Goal: Task Accomplishment & Management: Complete application form

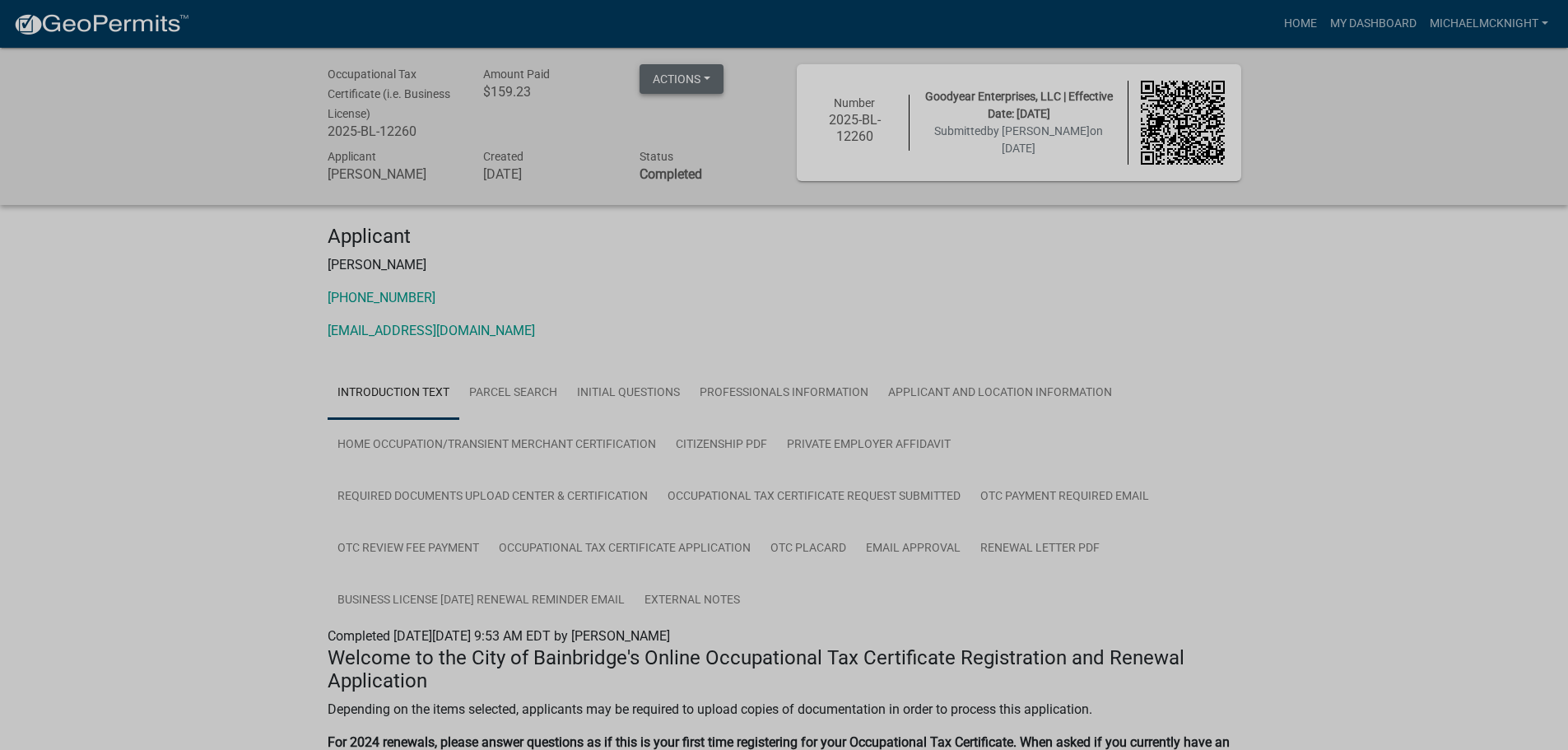
click at [709, 72] on button "Actions" at bounding box center [682, 78] width 84 height 29
click at [673, 208] on link "Renew" at bounding box center [705, 200] width 132 height 40
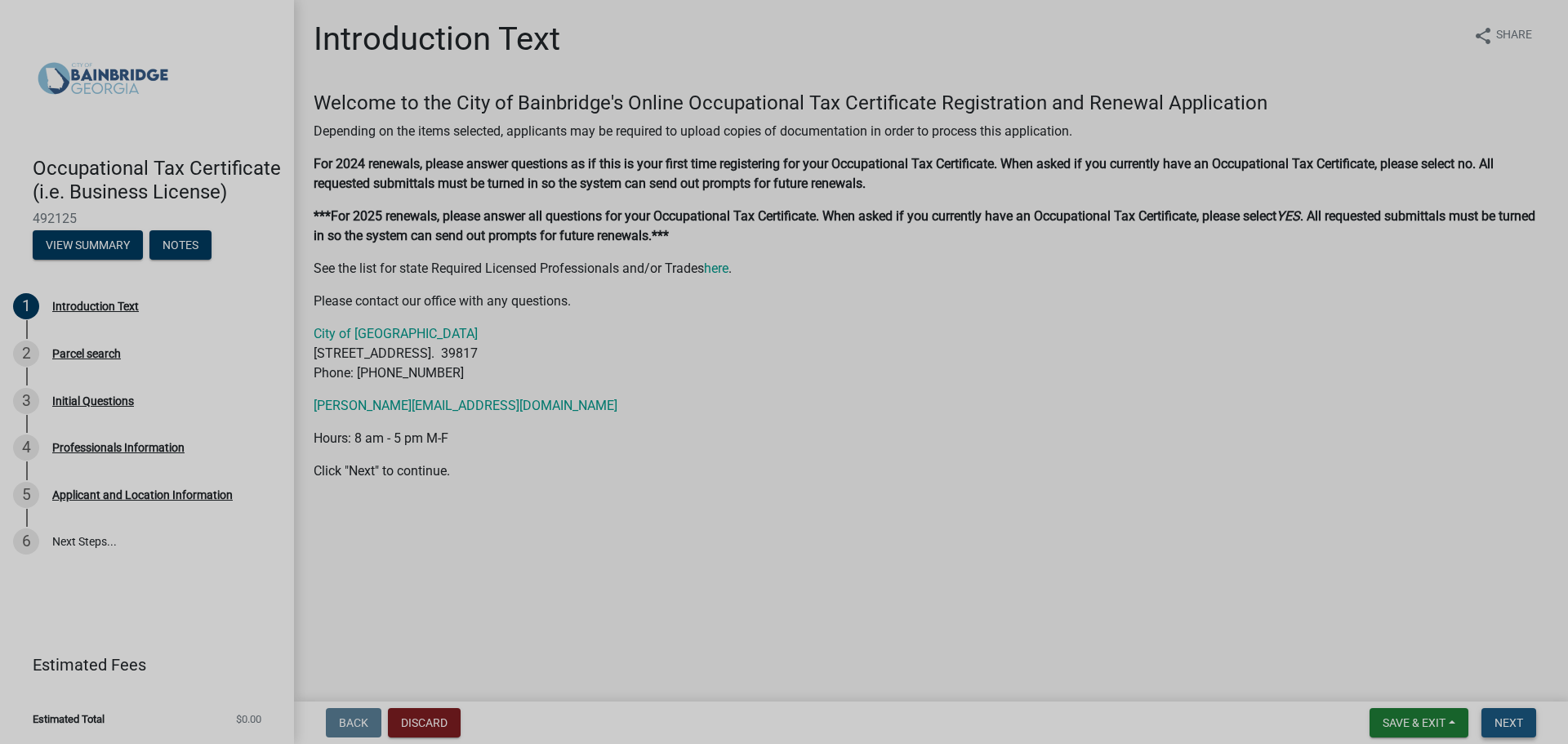
click at [1498, 716] on span "Next" at bounding box center [1509, 722] width 28 height 13
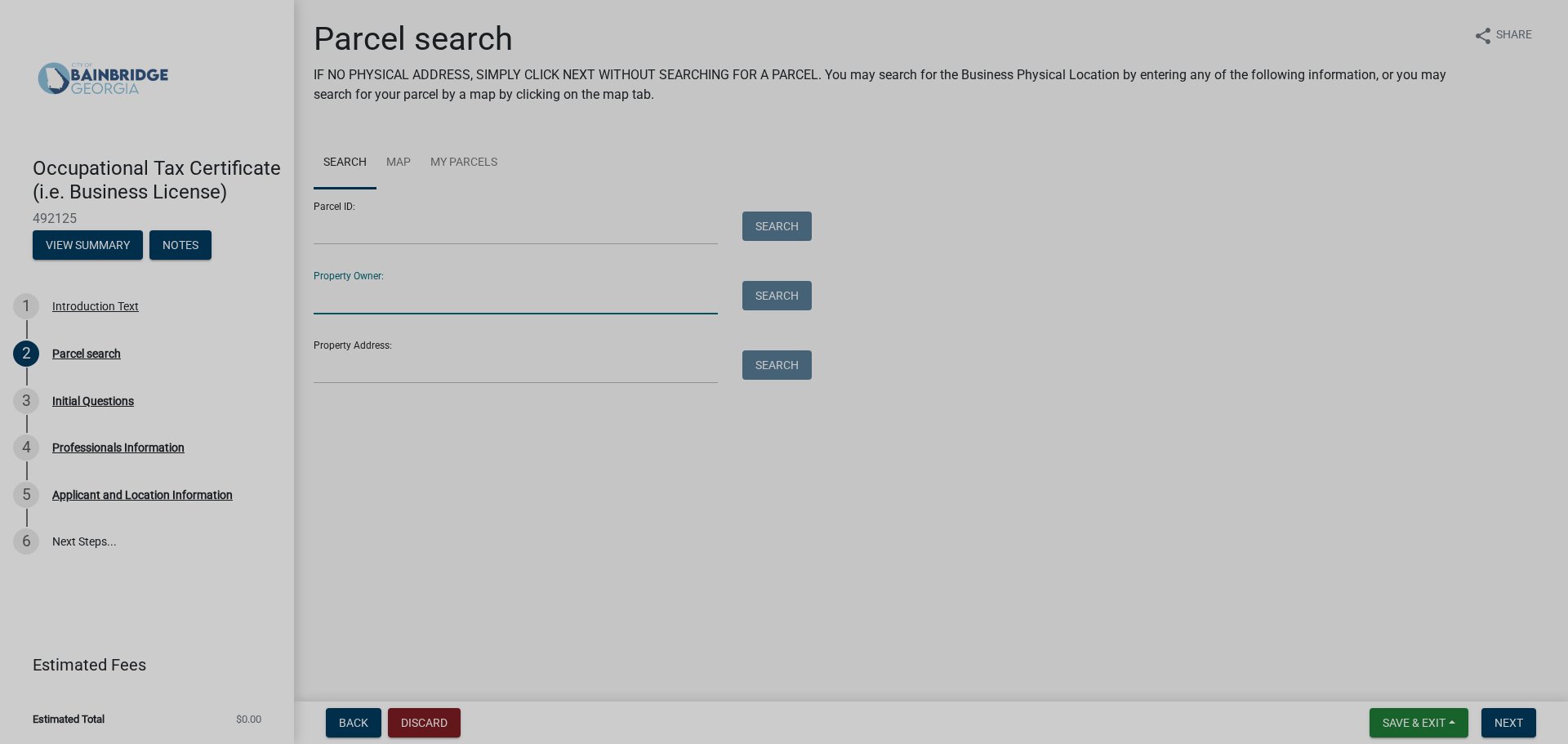
click at [654, 297] on input "Property Owner:" at bounding box center [516, 298] width 405 height 33
type input "[PERSON_NAME]"
click at [794, 294] on button "Search" at bounding box center [777, 295] width 69 height 29
drag, startPoint x: 446, startPoint y: 297, endPoint x: 287, endPoint y: 289, distance: 159.2
click at [287, 289] on div "Occupational Tax Certificate (i.e. Business License) 492125 View Summary Notes …" at bounding box center [784, 372] width 1568 height 744
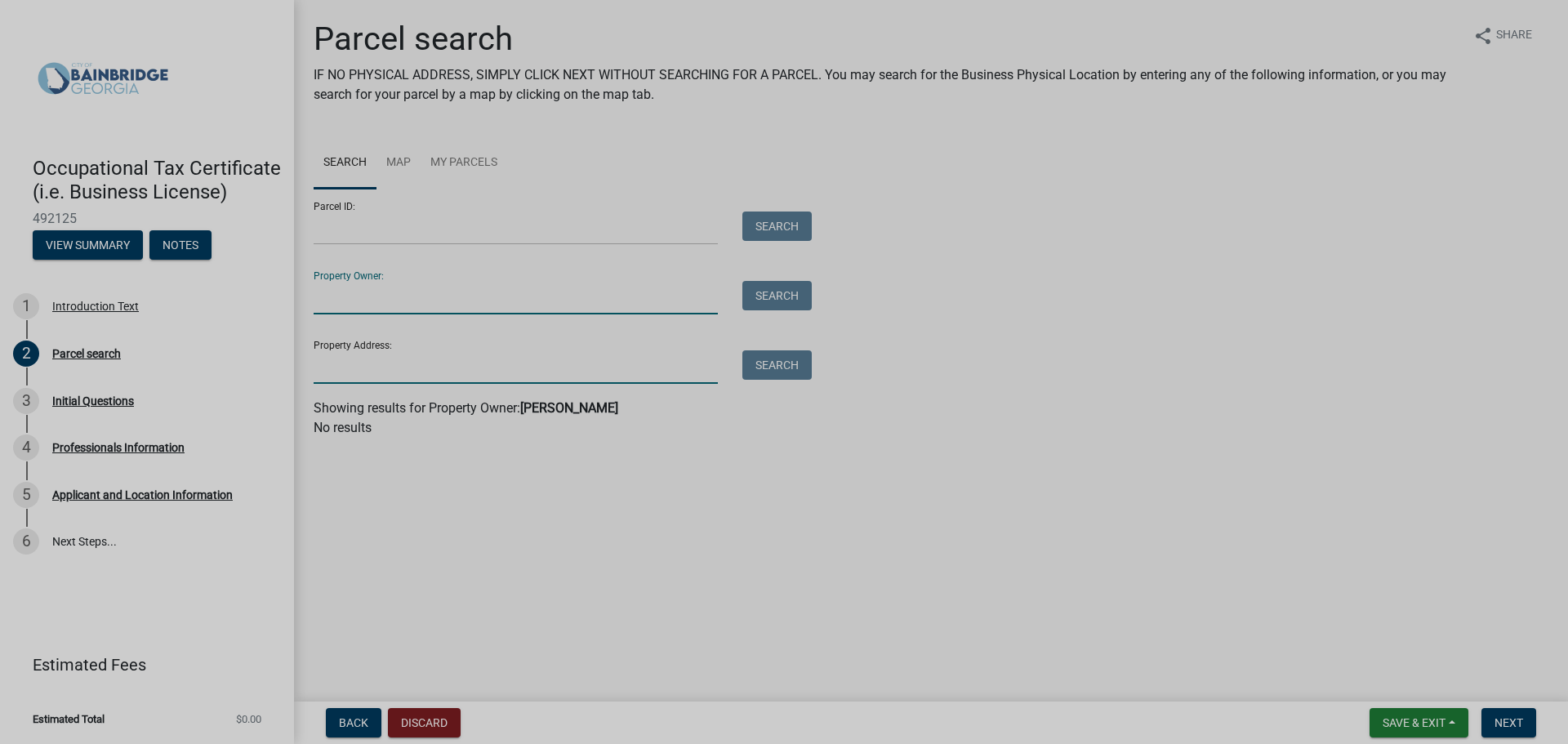
click at [359, 374] on input "Property Address:" at bounding box center [516, 367] width 405 height 33
type input "[STREET_ADDRESS]"
click at [786, 360] on button "Search" at bounding box center [777, 364] width 69 height 29
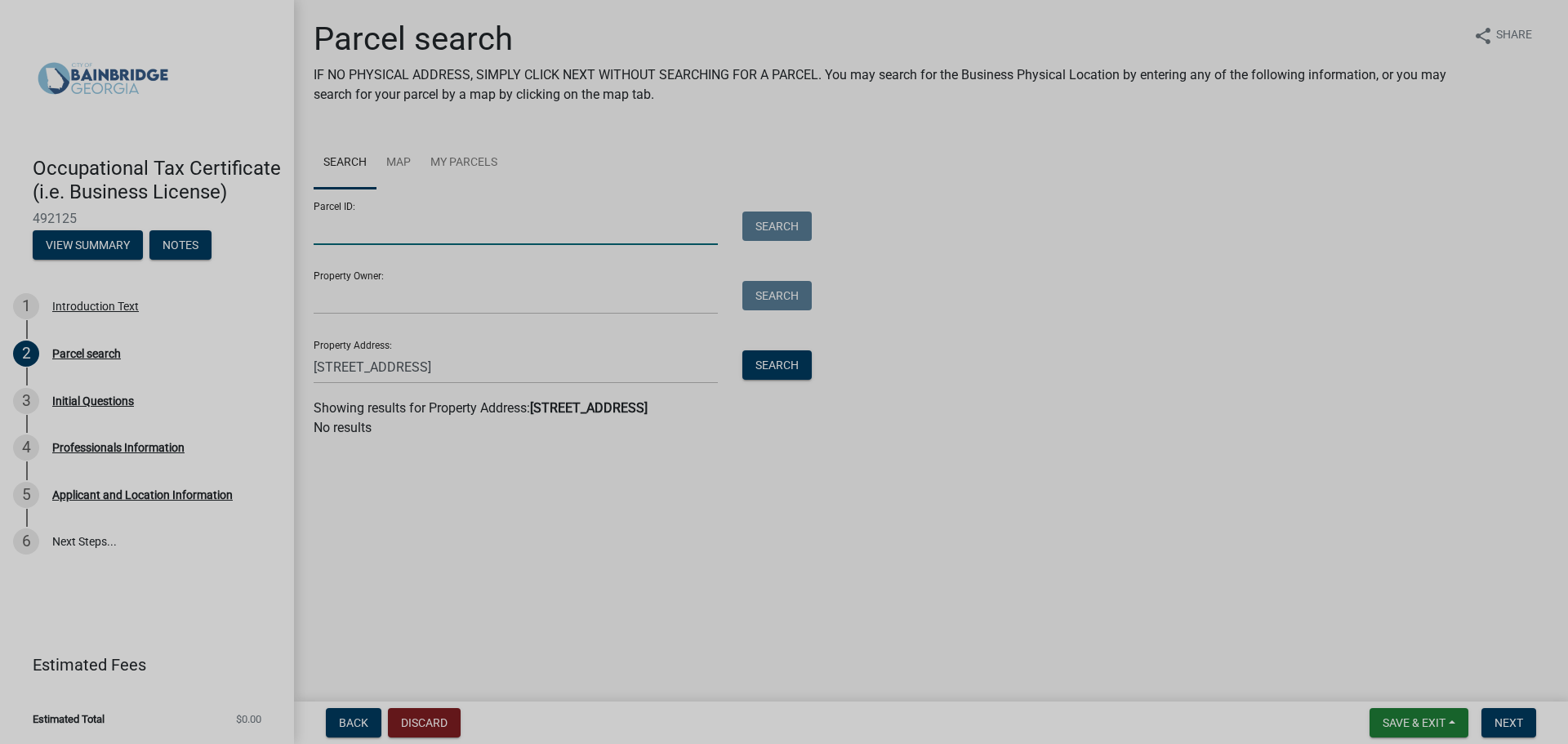
click at [582, 223] on input "Parcel ID:" at bounding box center [516, 229] width 405 height 33
click at [619, 485] on main "Parcel search IF NO PHYSICAL ADDRESS, SIMPLY CLICK NEXT WITHOUT SEARCHING FOR A…" at bounding box center [930, 347] width 1274 height 695
click at [655, 235] on input "Parcel ID:" at bounding box center [516, 229] width 405 height 33
click at [804, 363] on button "Search" at bounding box center [777, 364] width 69 height 29
click at [1510, 721] on span "Next" at bounding box center [1509, 722] width 28 height 13
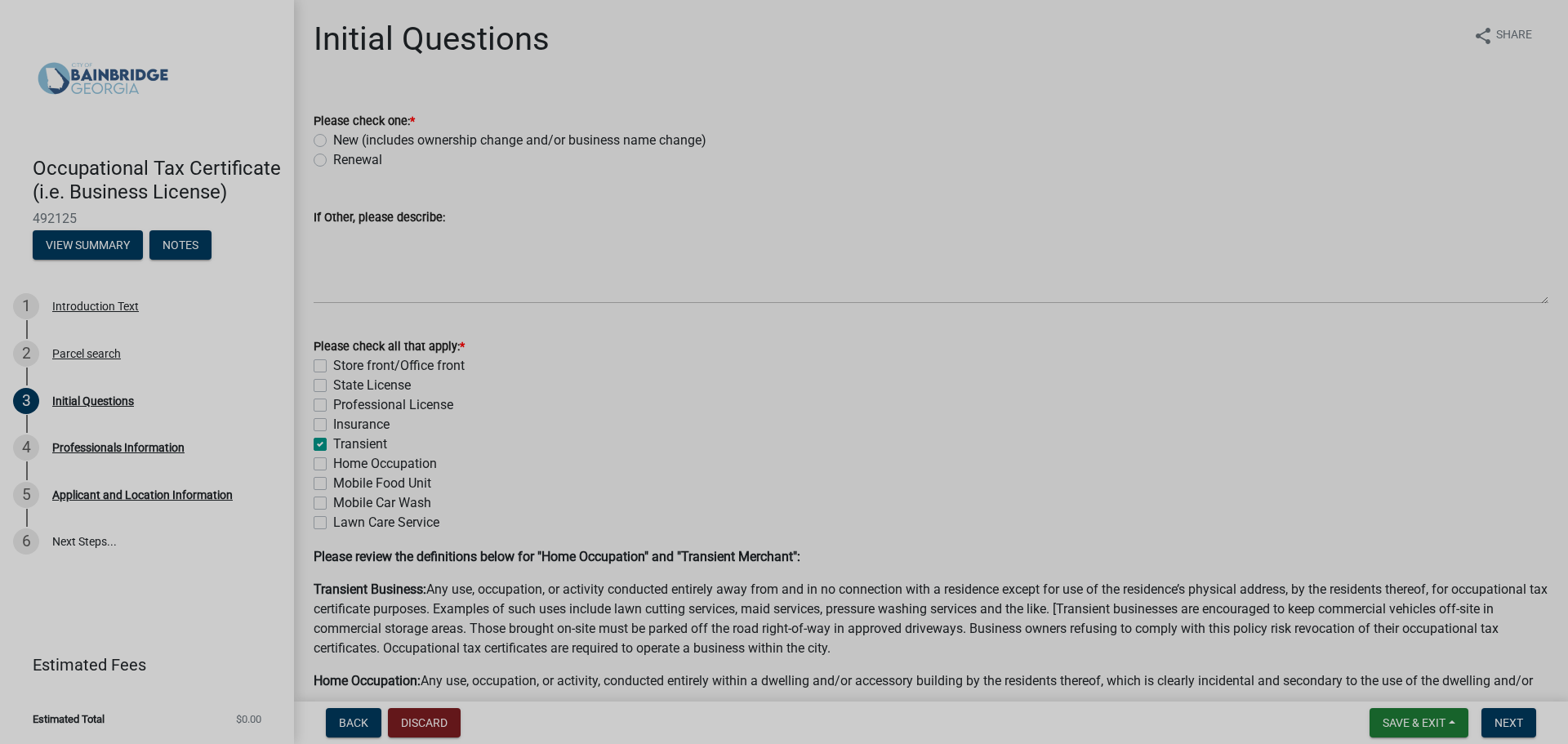
click at [333, 163] on label "Renewal" at bounding box center [357, 159] width 49 height 19
click at [333, 161] on input "Renewal" at bounding box center [338, 155] width 11 height 11
radio input "true"
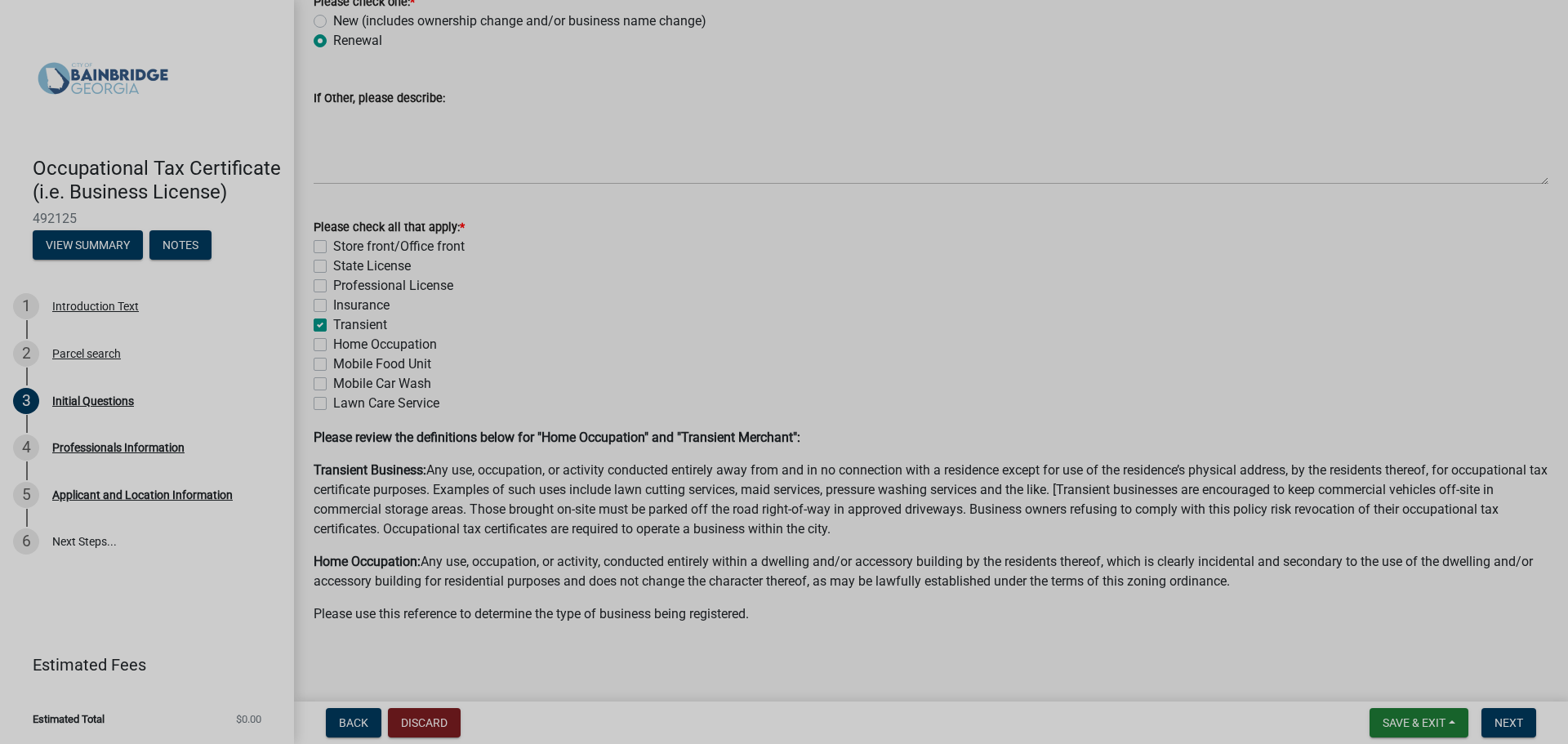
scroll to position [125, 0]
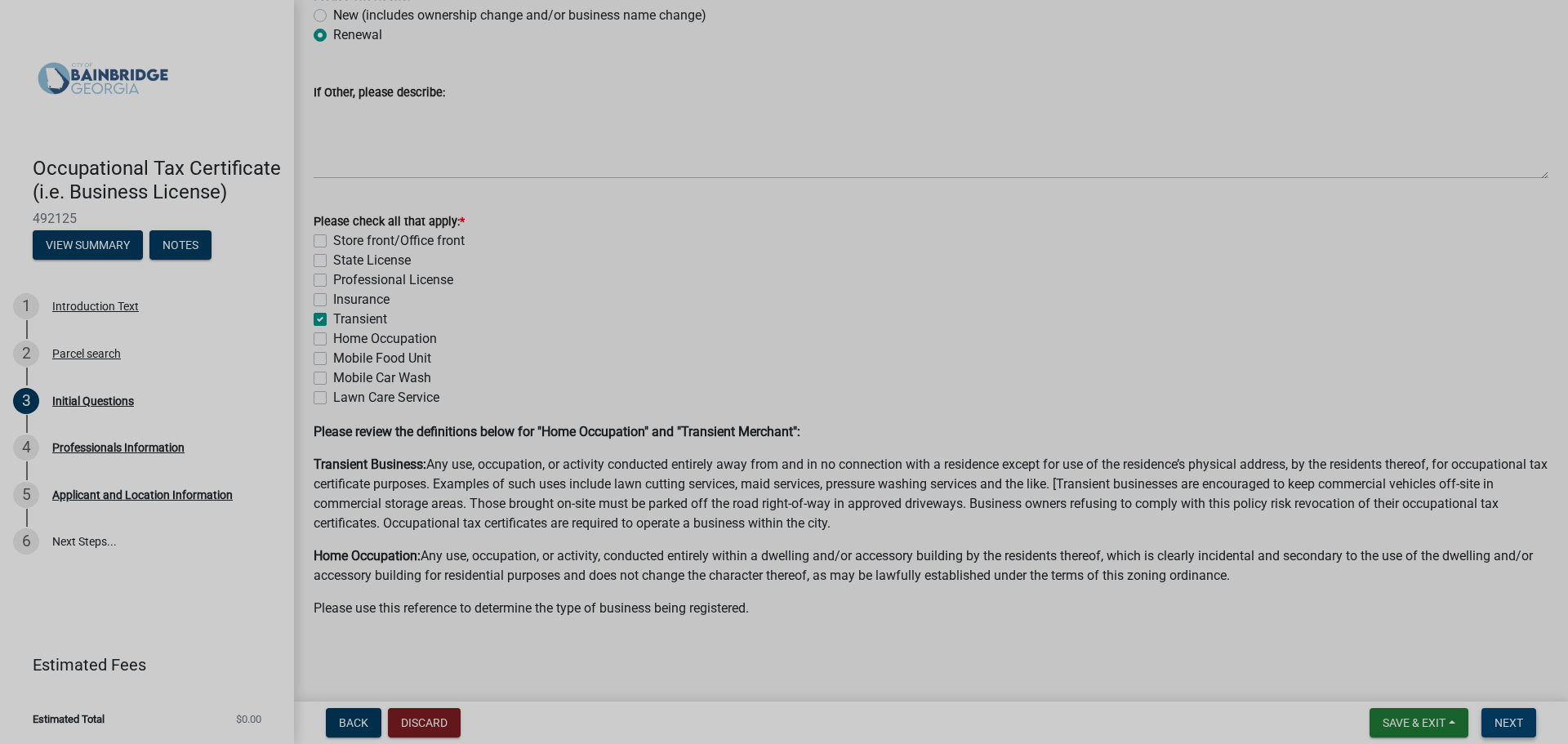
click at [1495, 716] on span "Next" at bounding box center [1509, 722] width 28 height 13
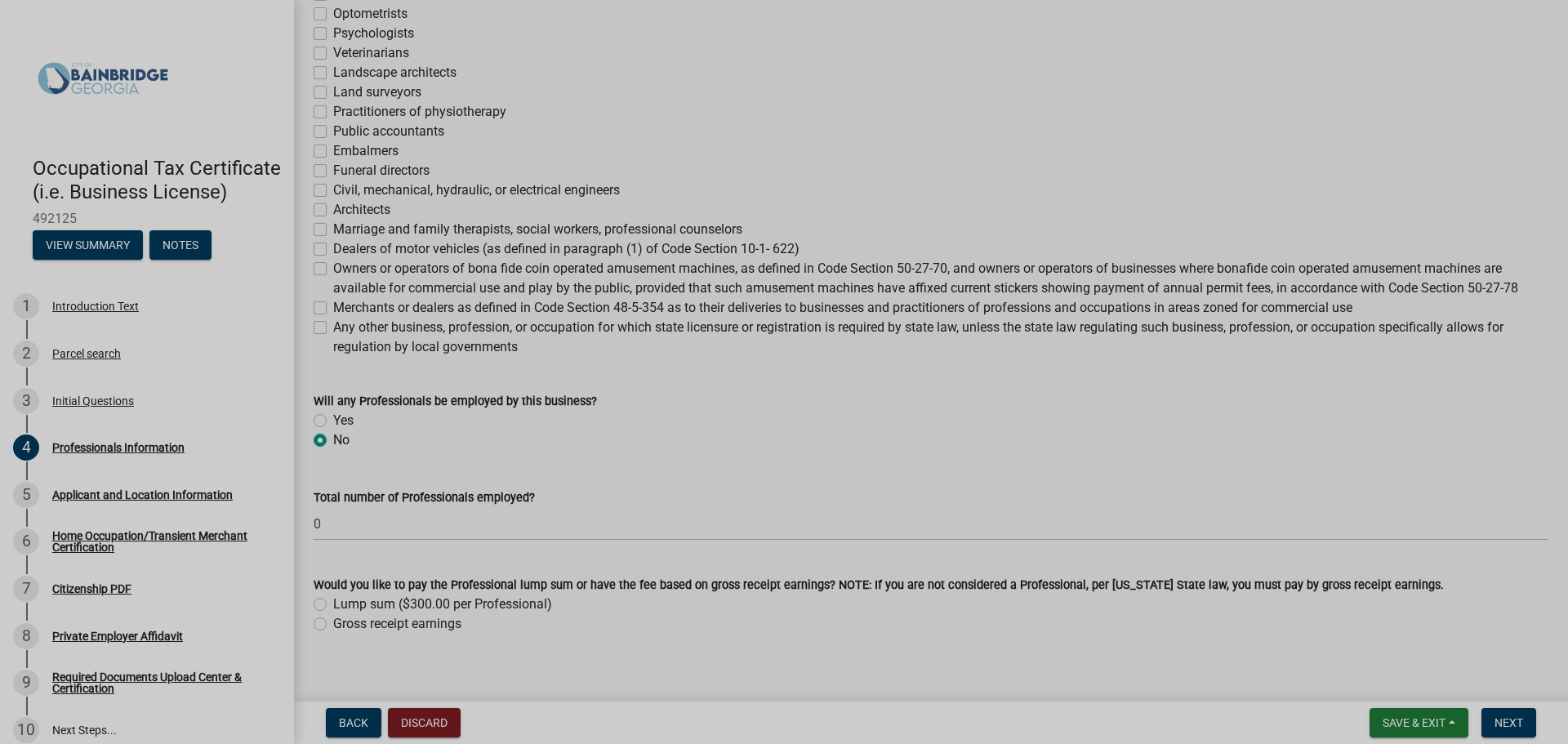
scroll to position [540, 0]
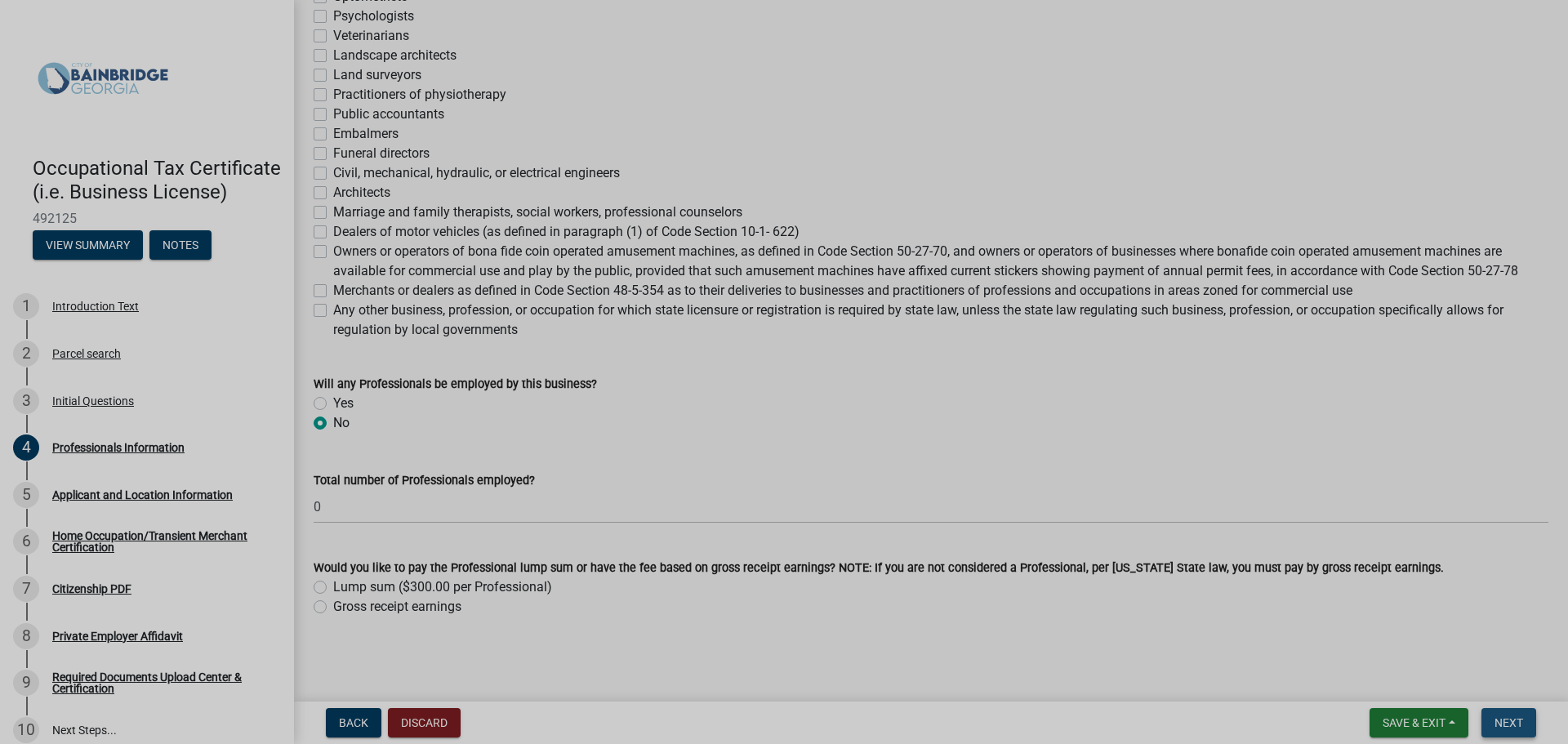
click at [1508, 713] on button "Next" at bounding box center [1510, 722] width 55 height 29
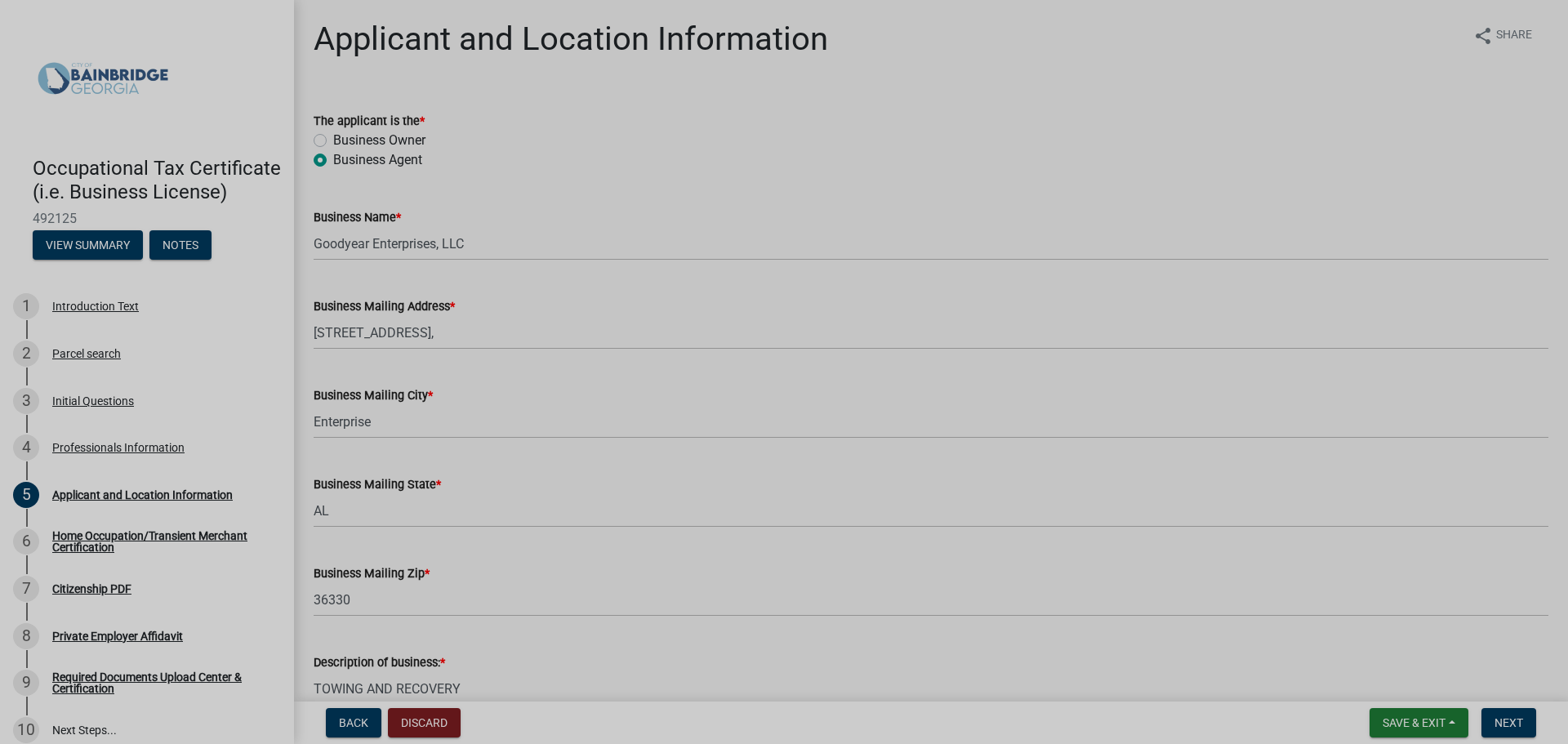
click at [333, 139] on label "Business Owner" at bounding box center [379, 140] width 93 height 19
click at [333, 139] on input "Business Owner" at bounding box center [338, 136] width 11 height 11
radio input "true"
click at [333, 161] on label "Business Agent" at bounding box center [377, 159] width 89 height 19
click at [333, 161] on input "Business Agent" at bounding box center [338, 155] width 11 height 11
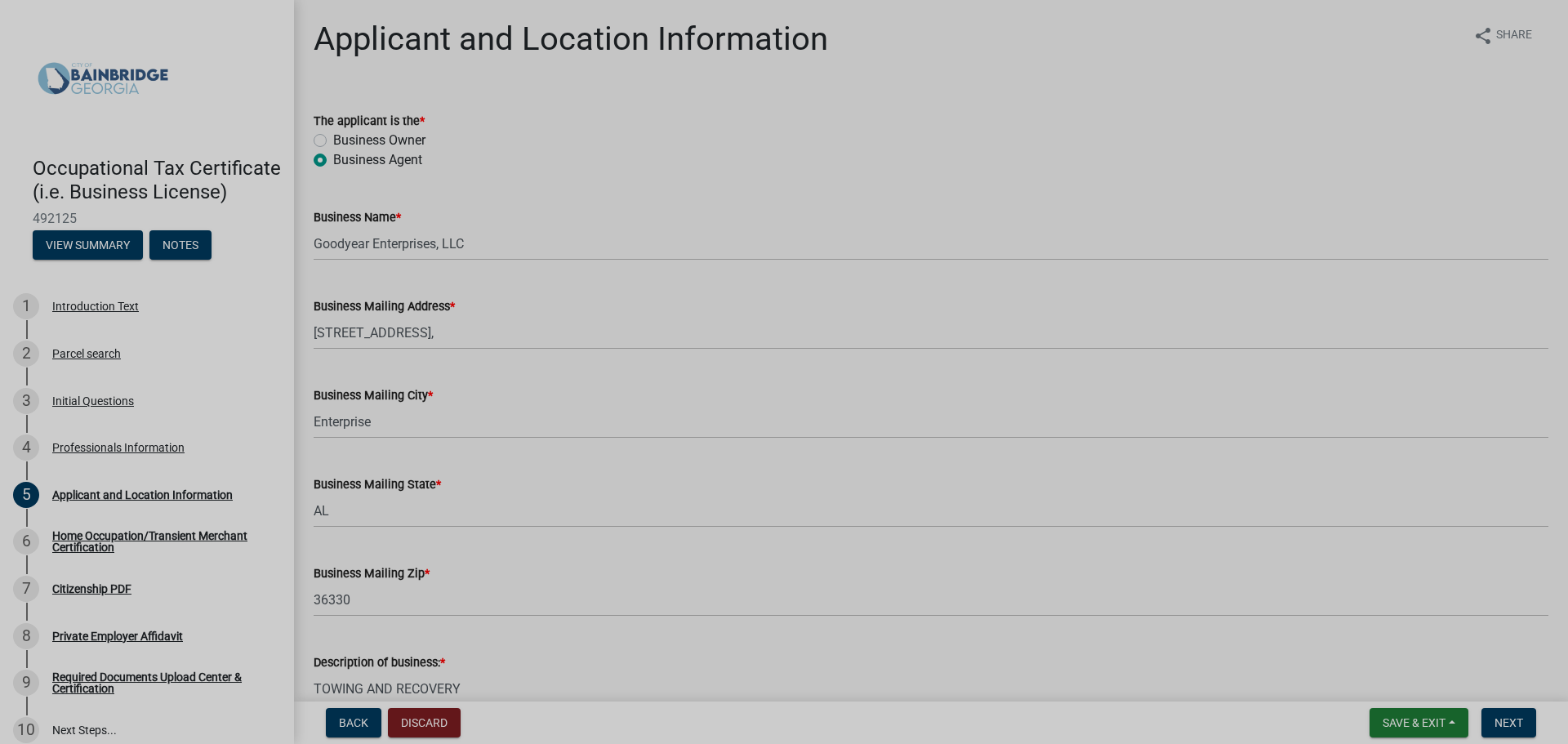
radio input "true"
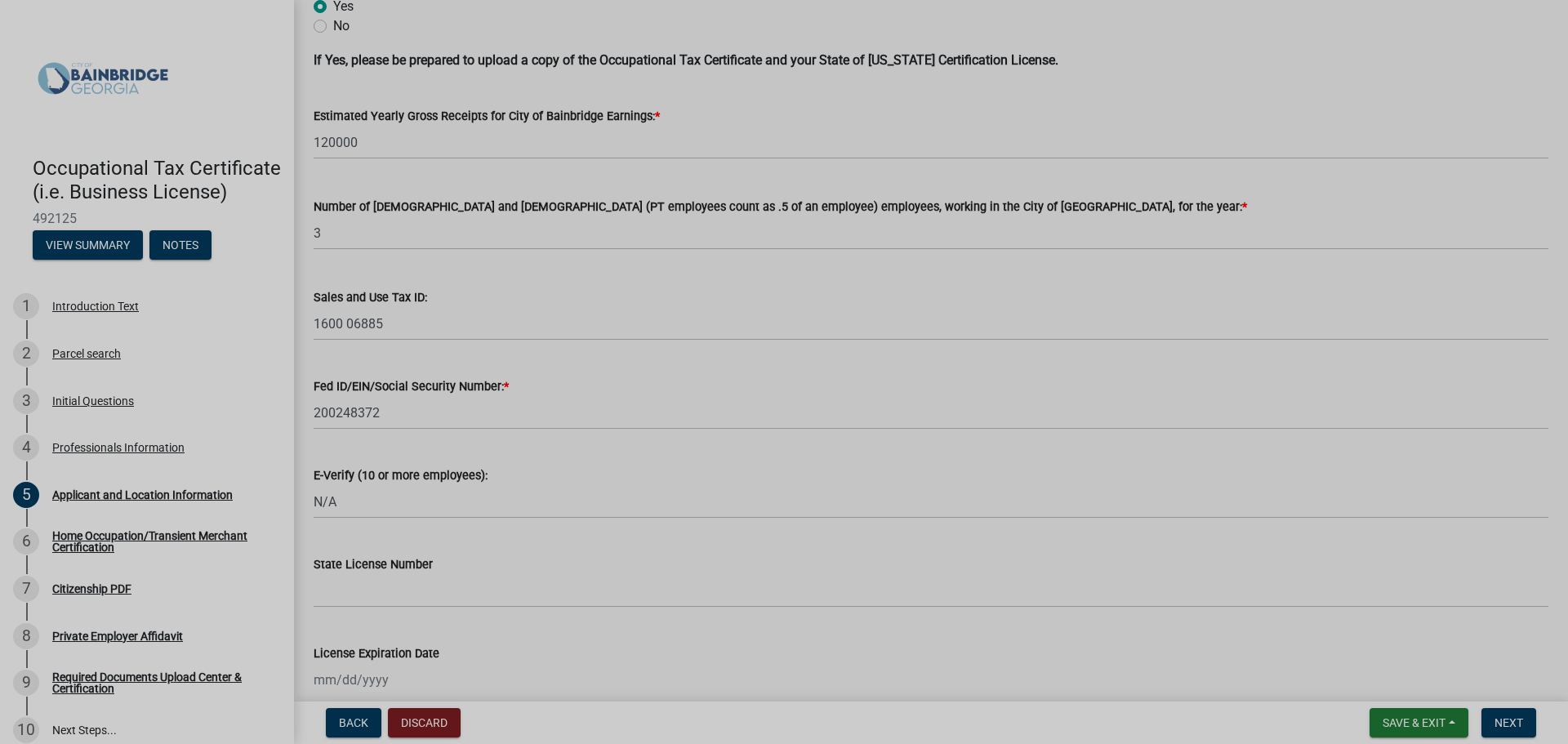
scroll to position [2023, 0]
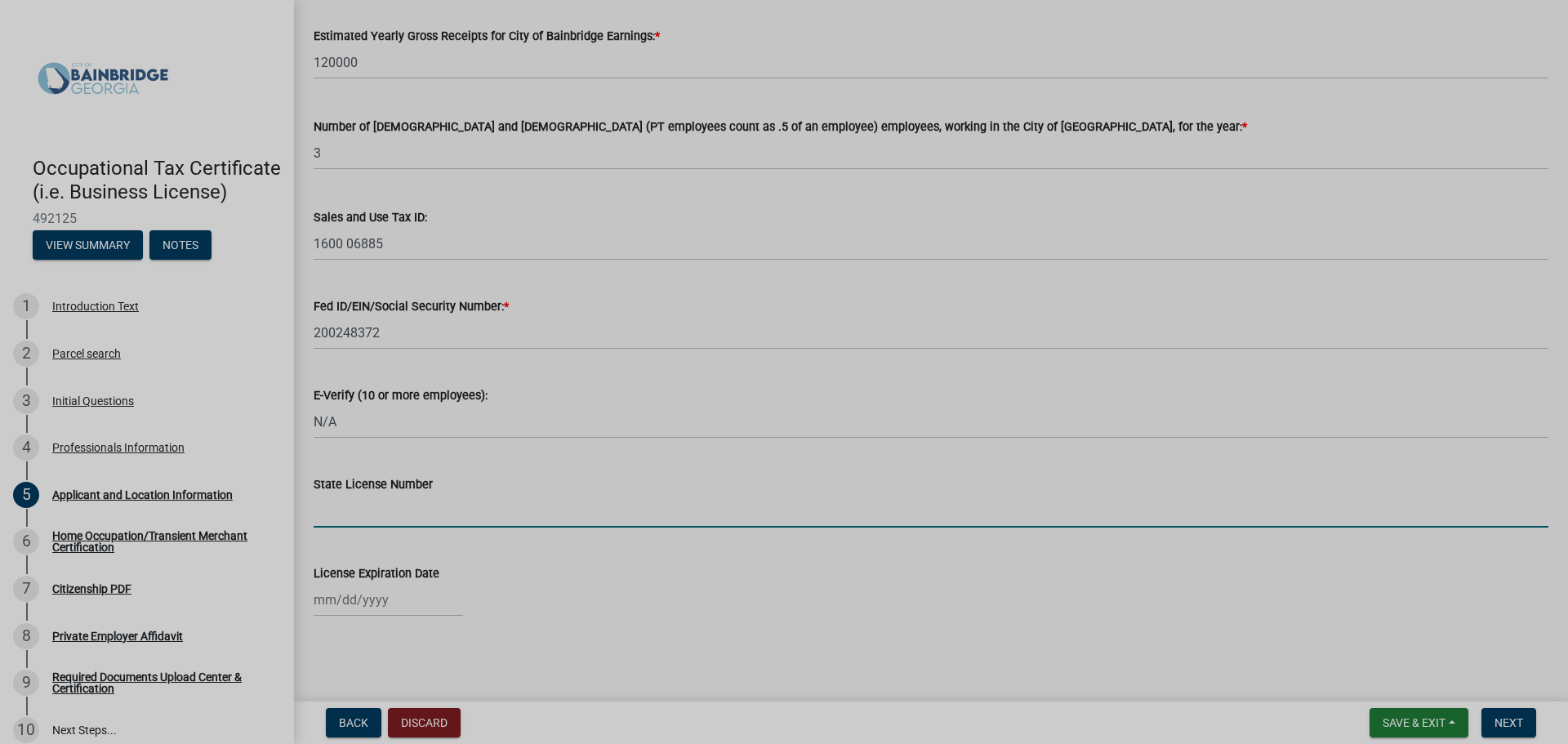
click at [843, 520] on input "State License Number" at bounding box center [931, 510] width 1235 height 33
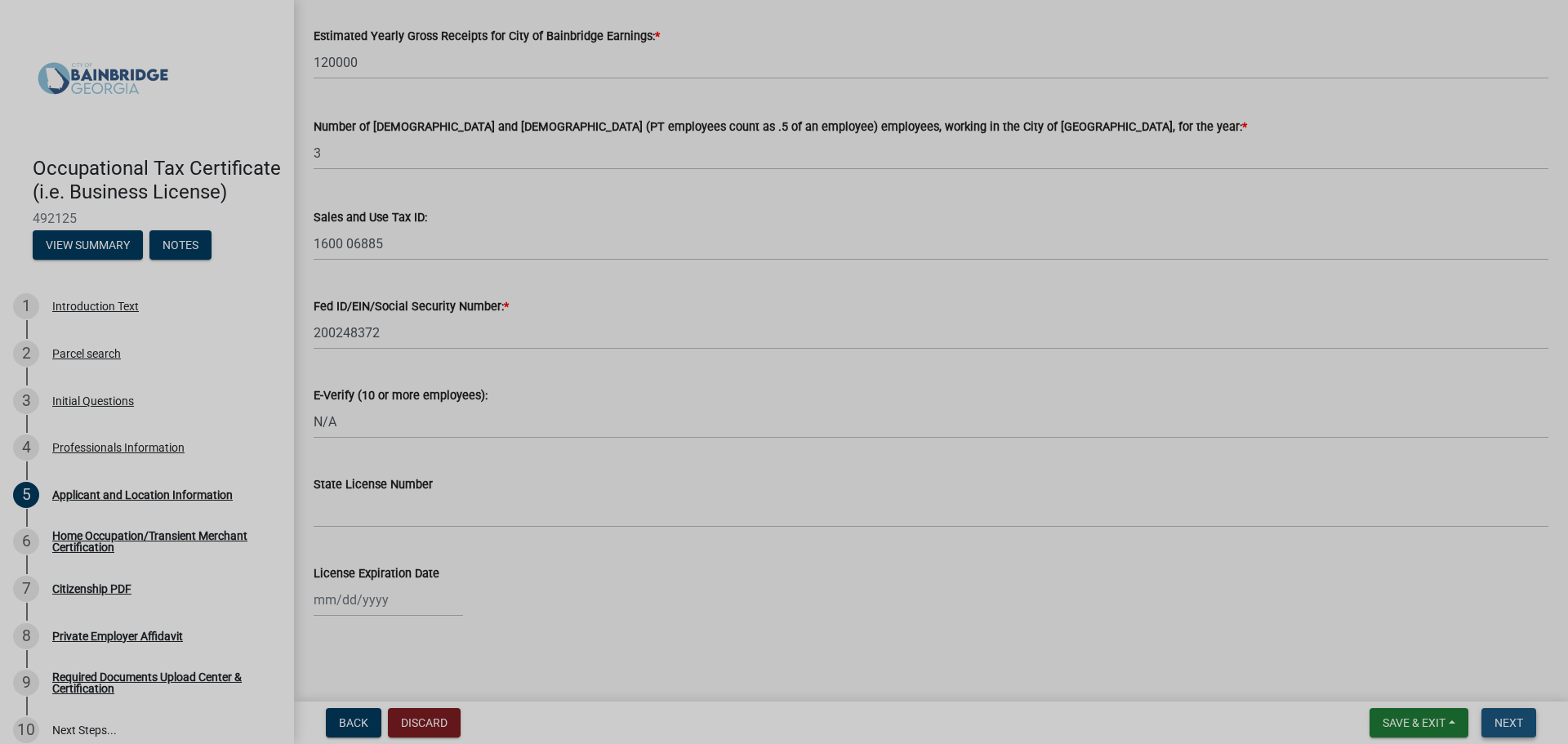
click at [1501, 717] on span "Next" at bounding box center [1509, 722] width 28 height 13
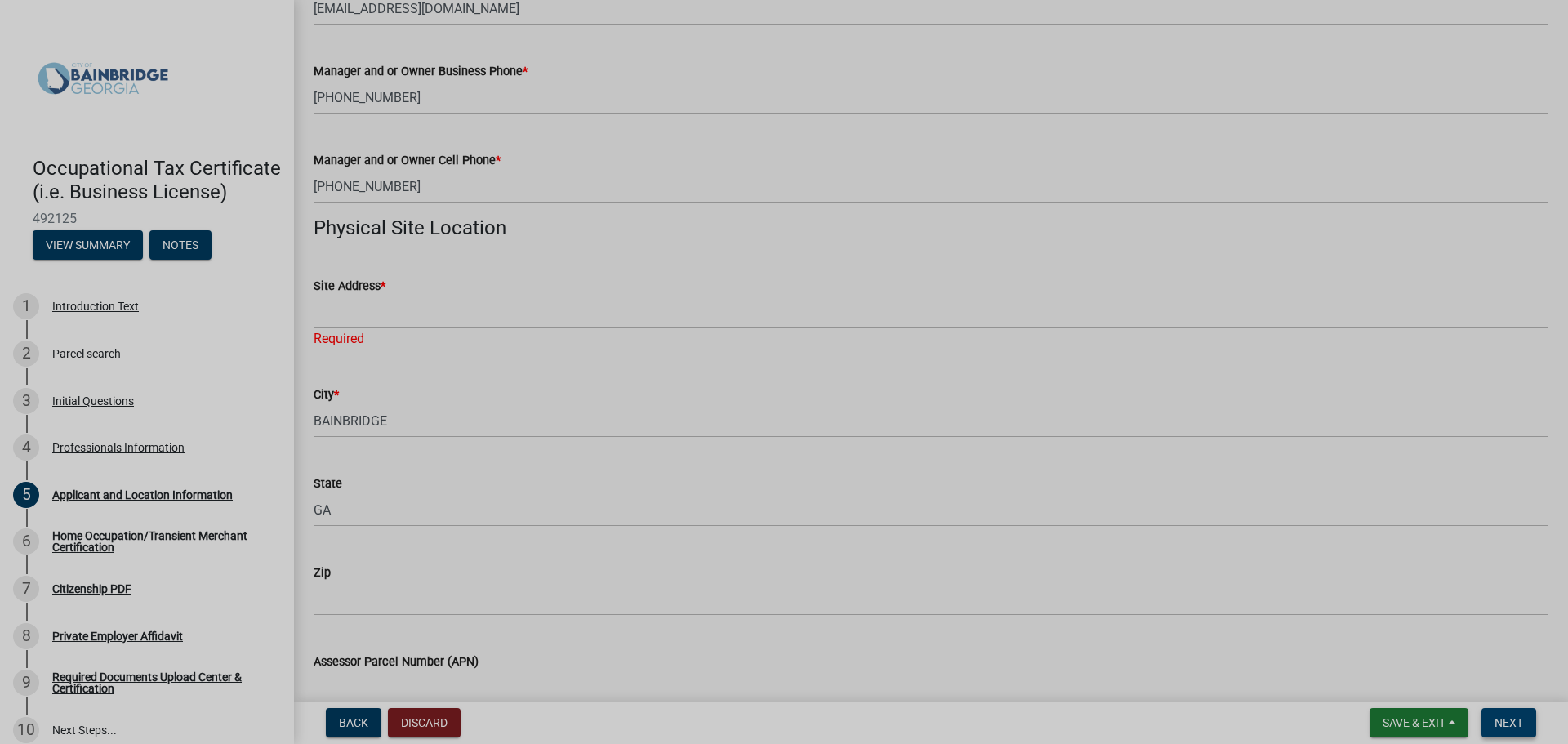
scroll to position [1062, 0]
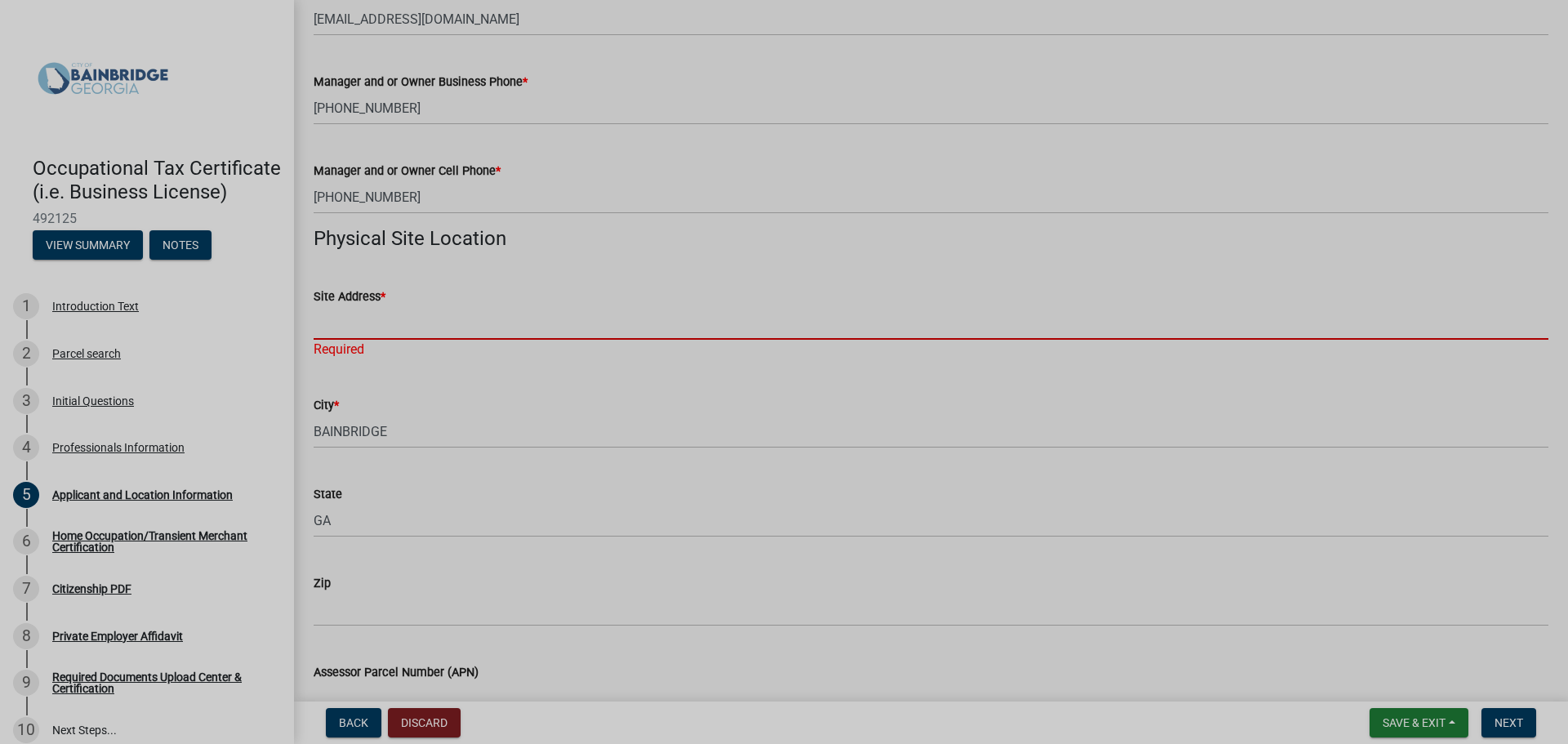
click at [427, 329] on input "Site Address *" at bounding box center [931, 323] width 1235 height 33
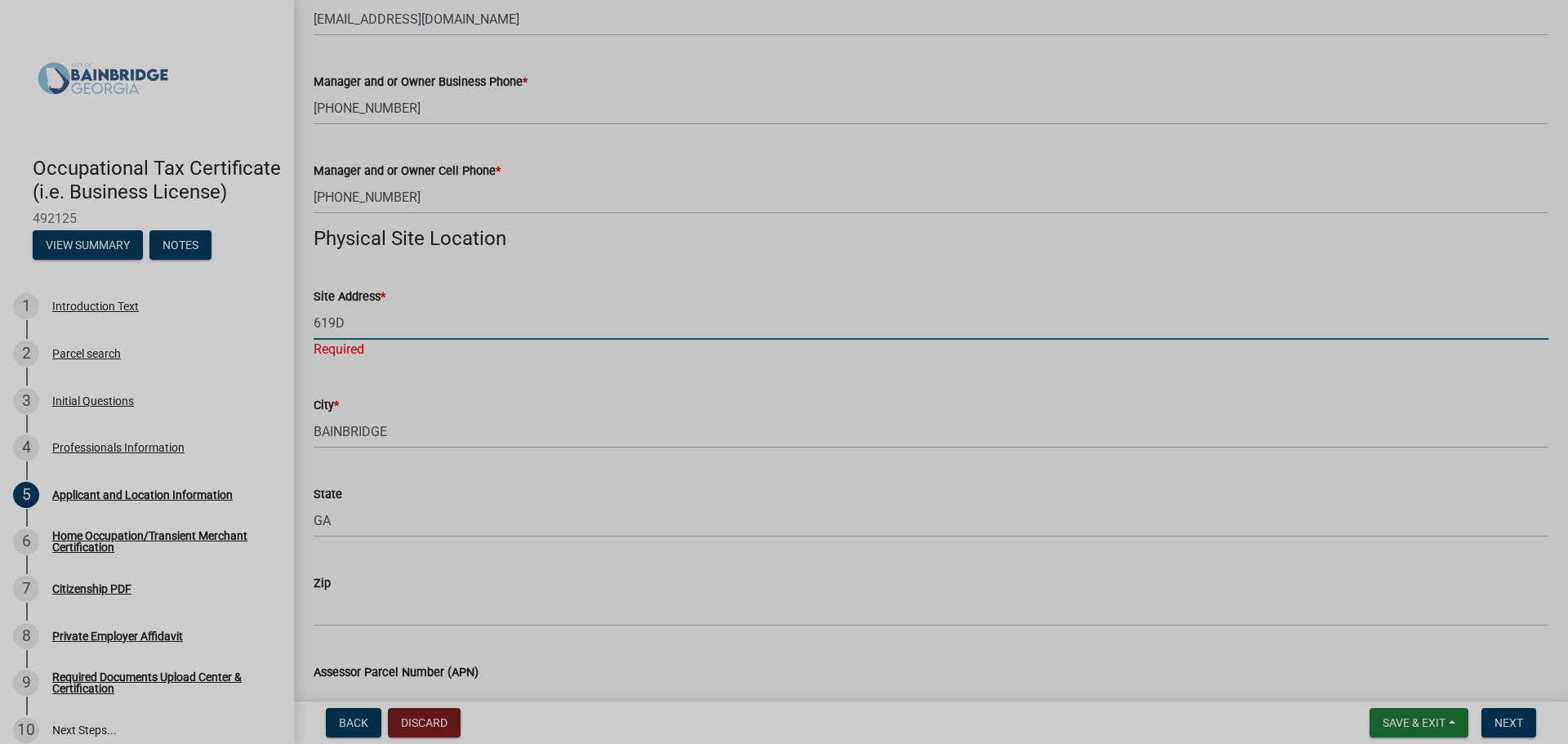
type input "619D Faceville Highway"
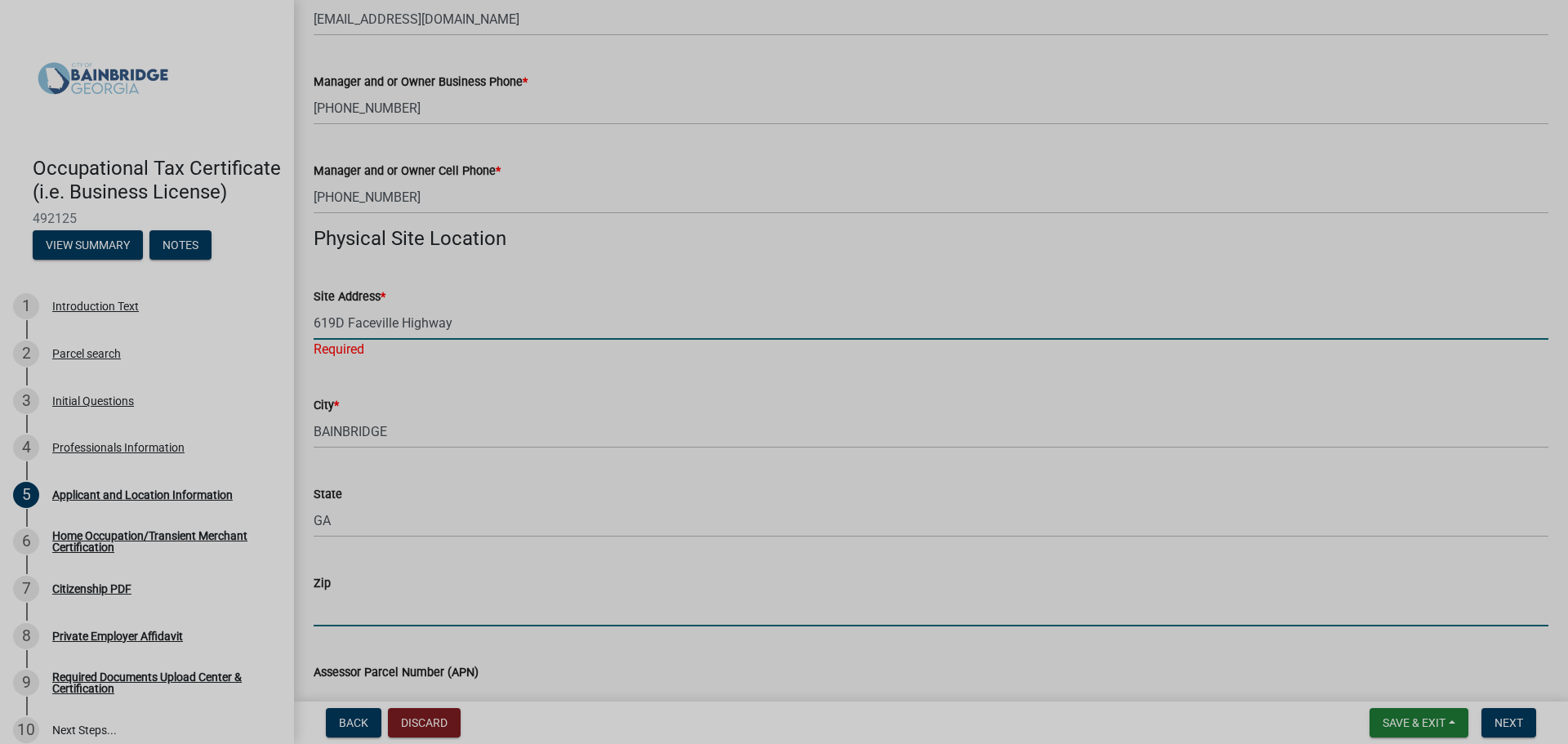
click at [393, 602] on input "Zip" at bounding box center [931, 610] width 1235 height 33
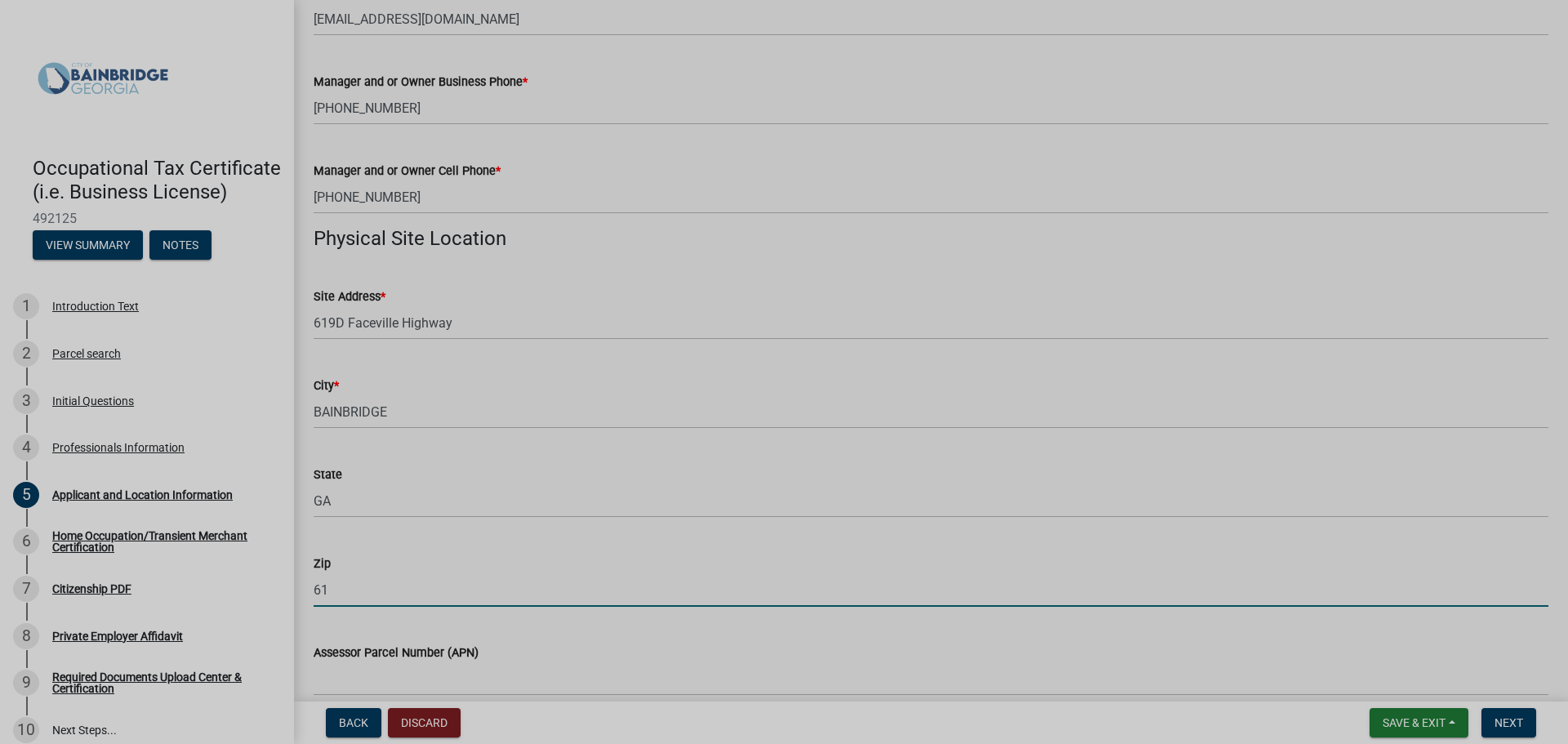
type input "6"
click at [374, 595] on input "Zip" at bounding box center [931, 590] width 1235 height 33
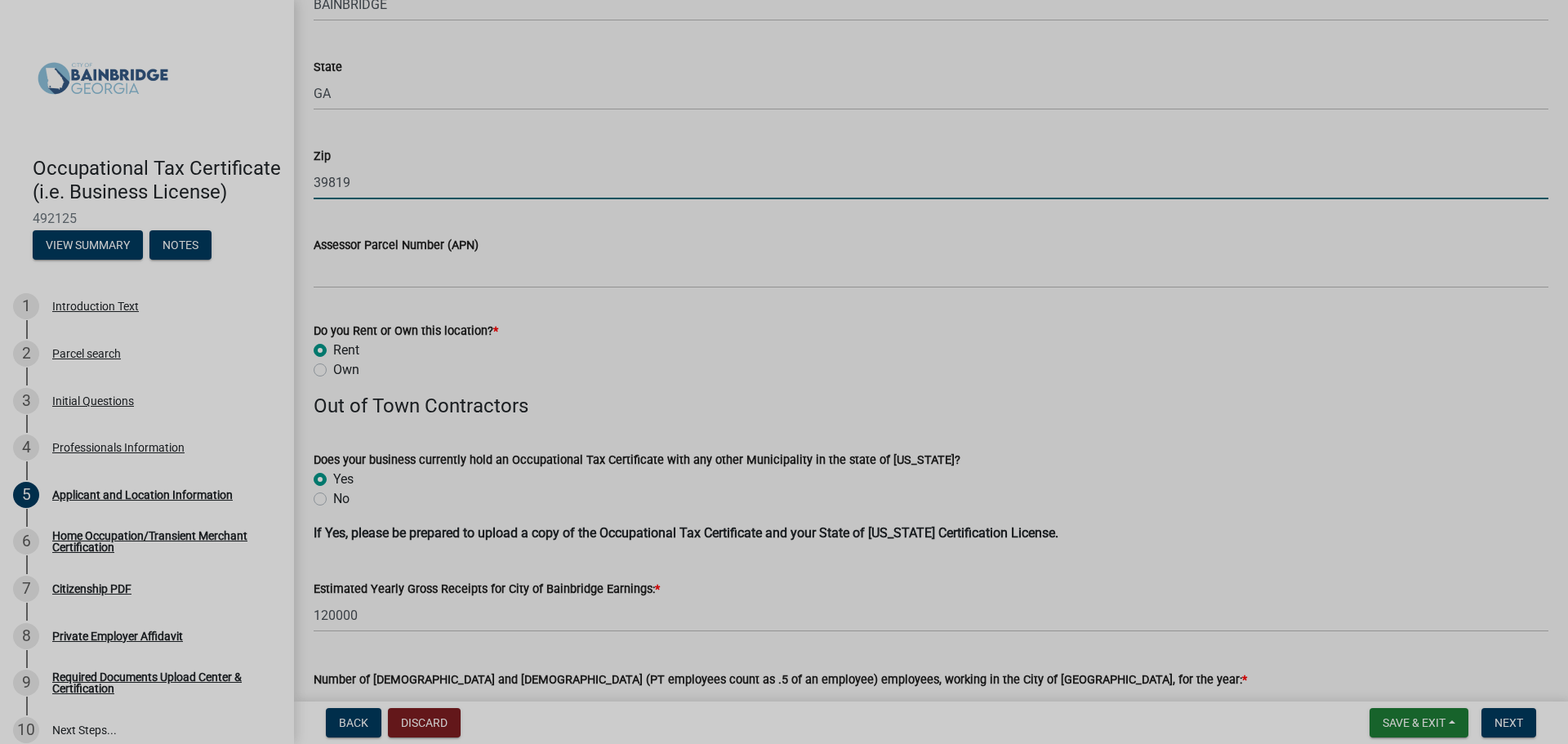
scroll to position [1470, 0]
type input "39819"
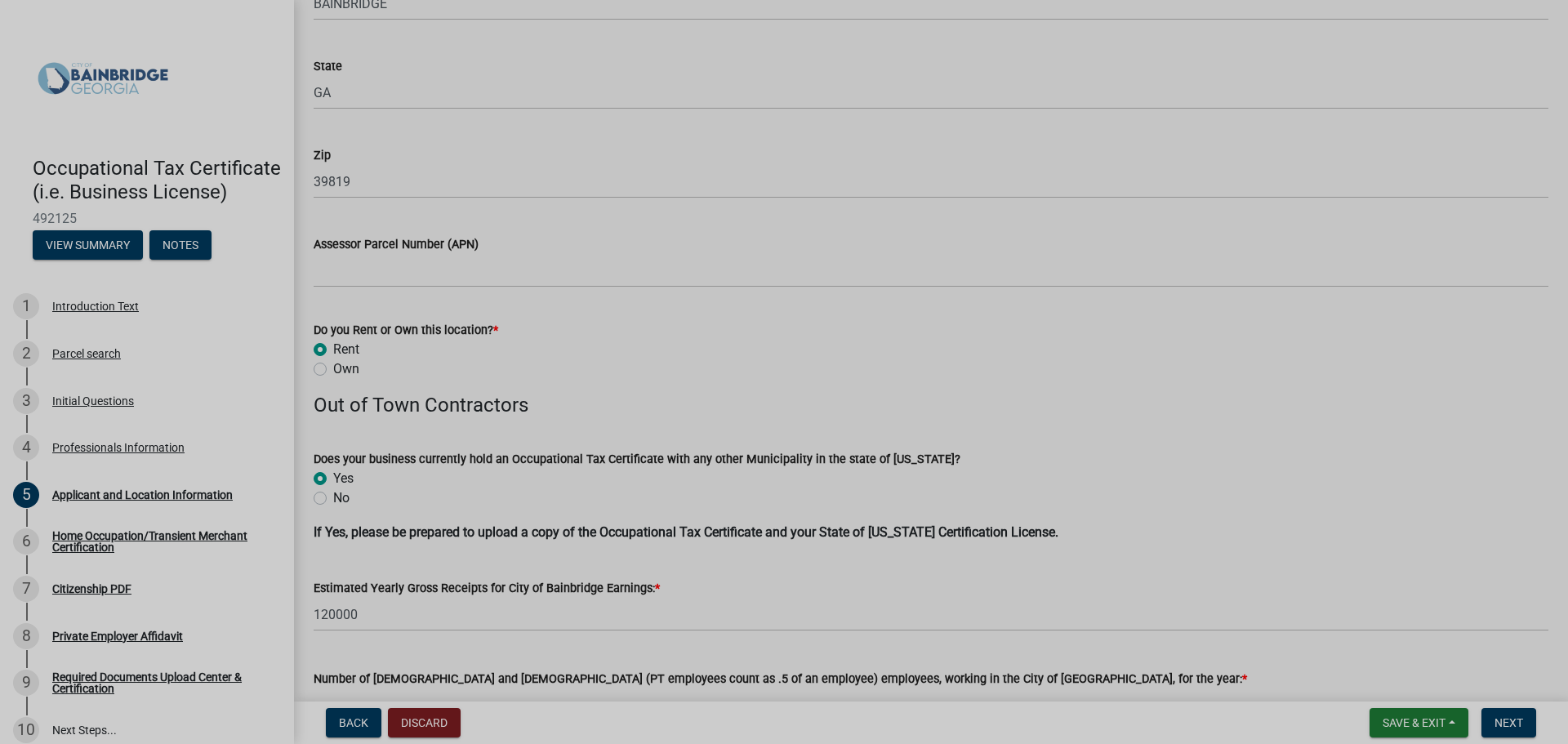
click at [333, 501] on label "No" at bounding box center [341, 497] width 17 height 19
click at [333, 499] on input "No" at bounding box center [338, 493] width 11 height 11
radio input "true"
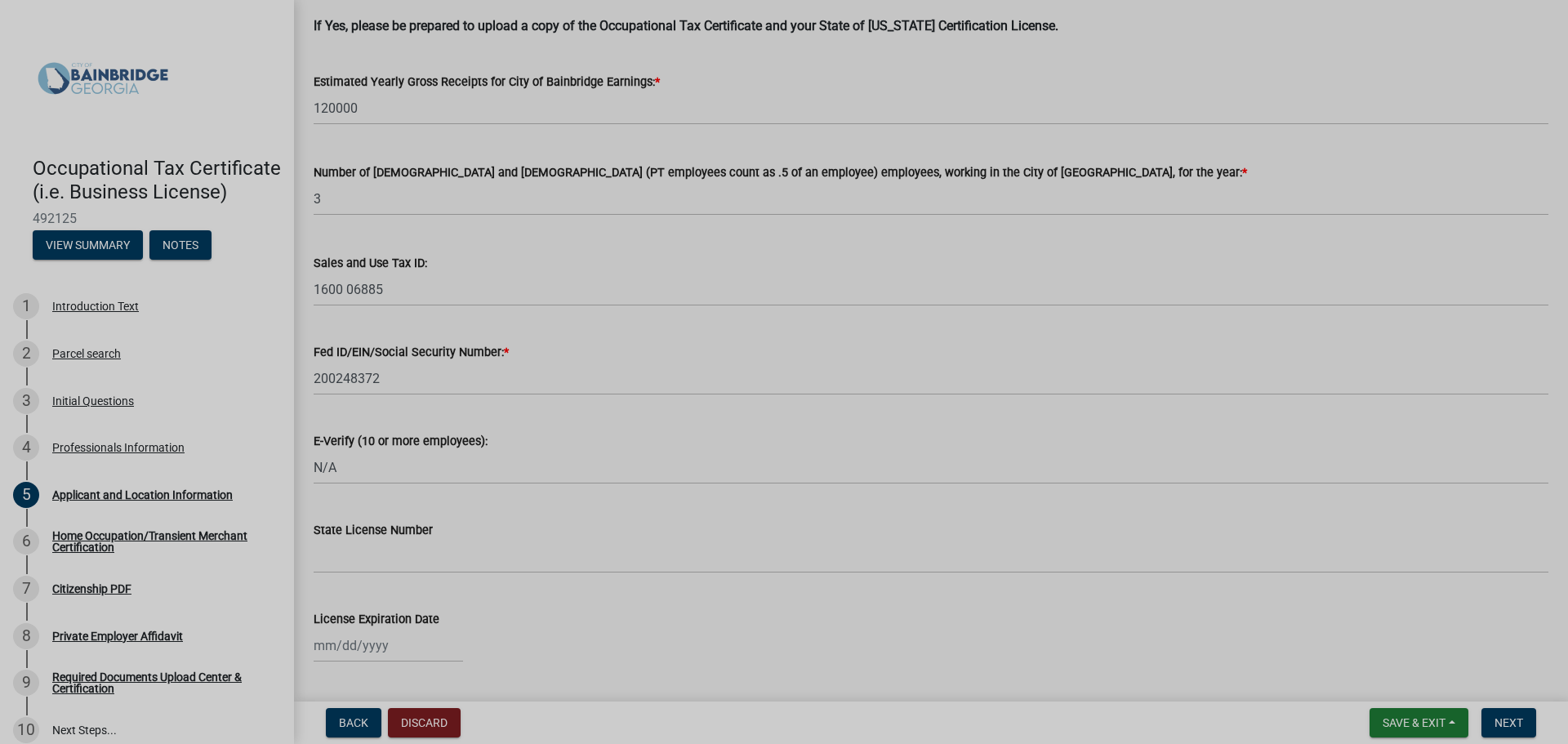
scroll to position [2023, 0]
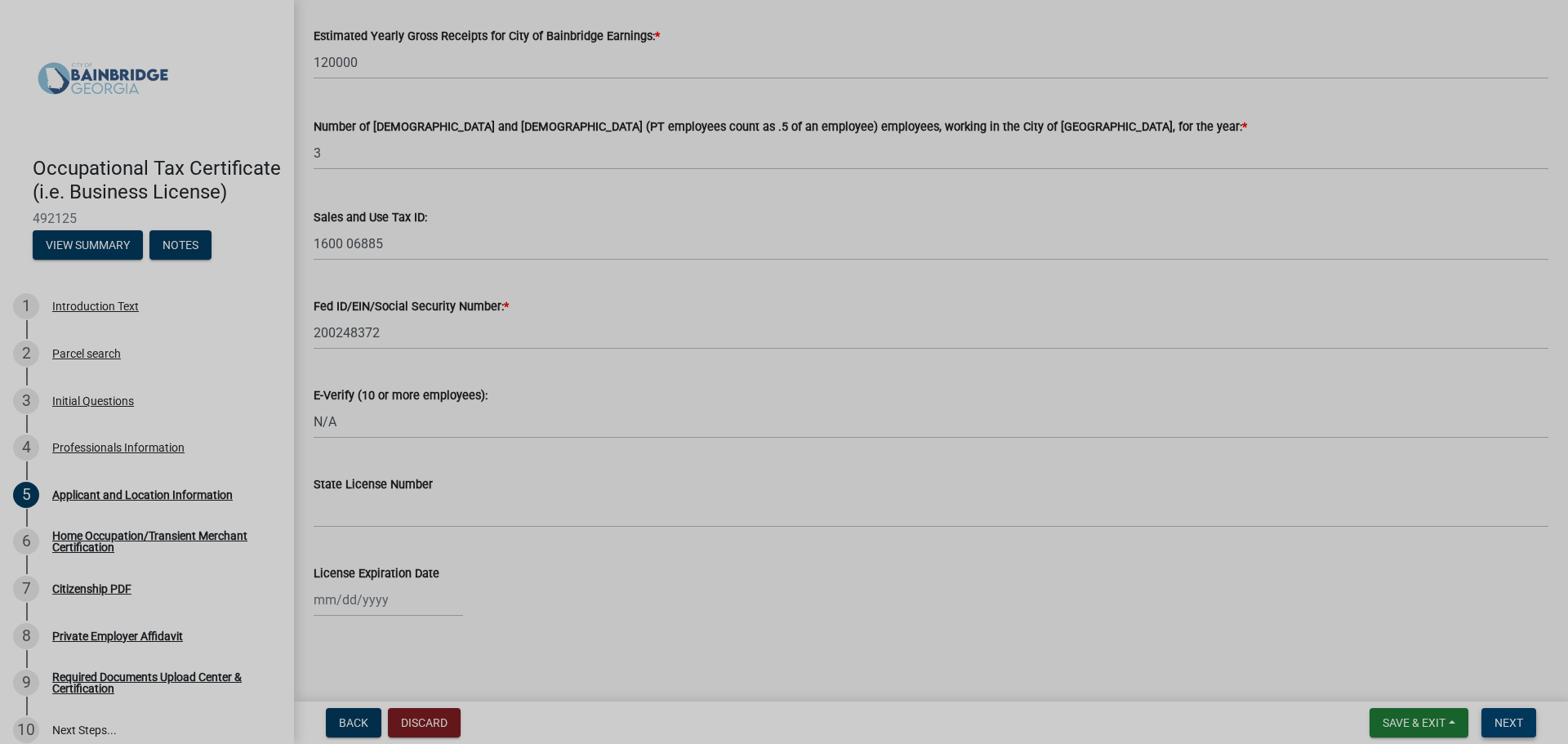
click at [1505, 723] on span "Next" at bounding box center [1509, 722] width 28 height 13
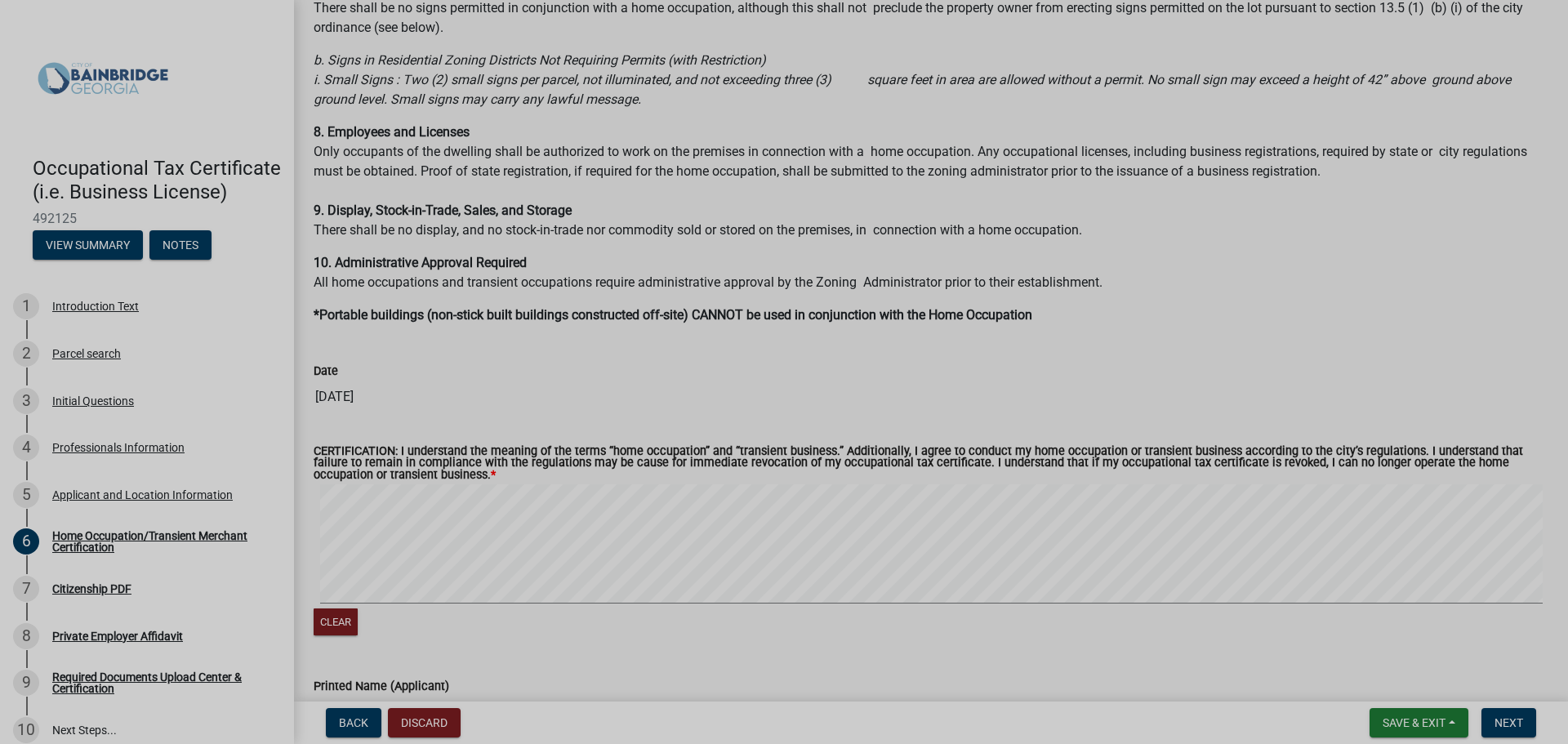
scroll to position [1143, 0]
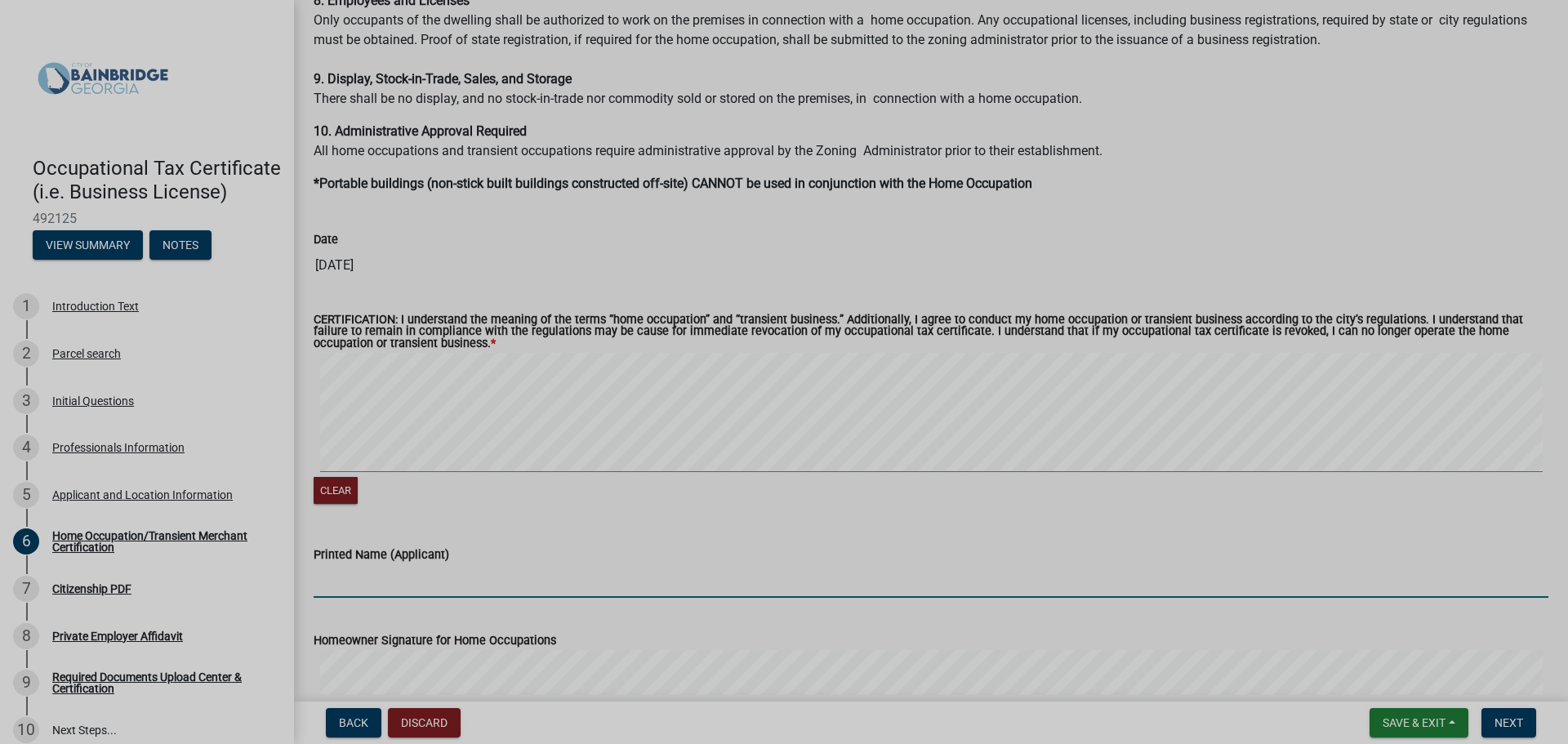
click at [440, 590] on input "Printed Name (Applicant)" at bounding box center [931, 581] width 1235 height 33
type input "[PERSON_NAME]"
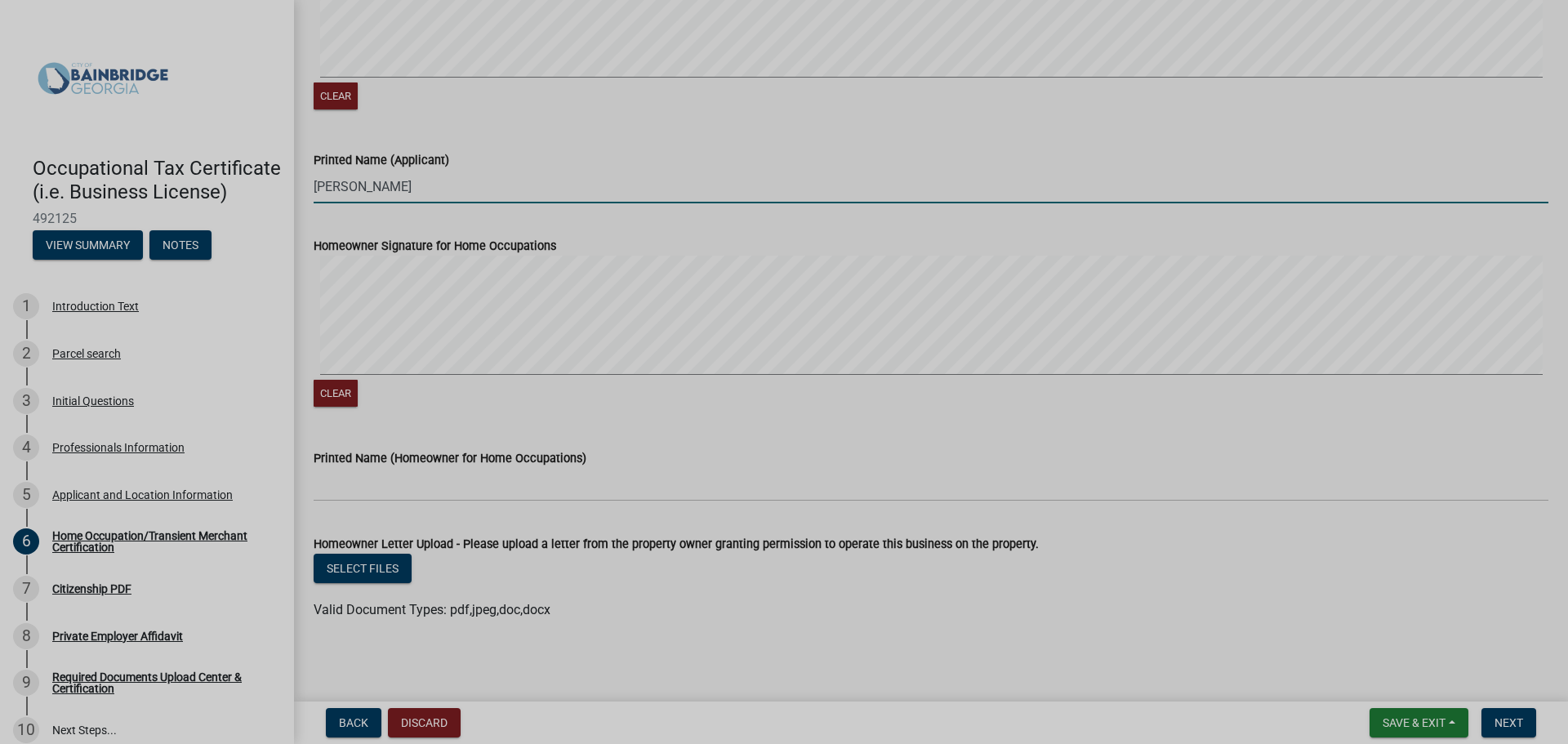
scroll to position [1541, 0]
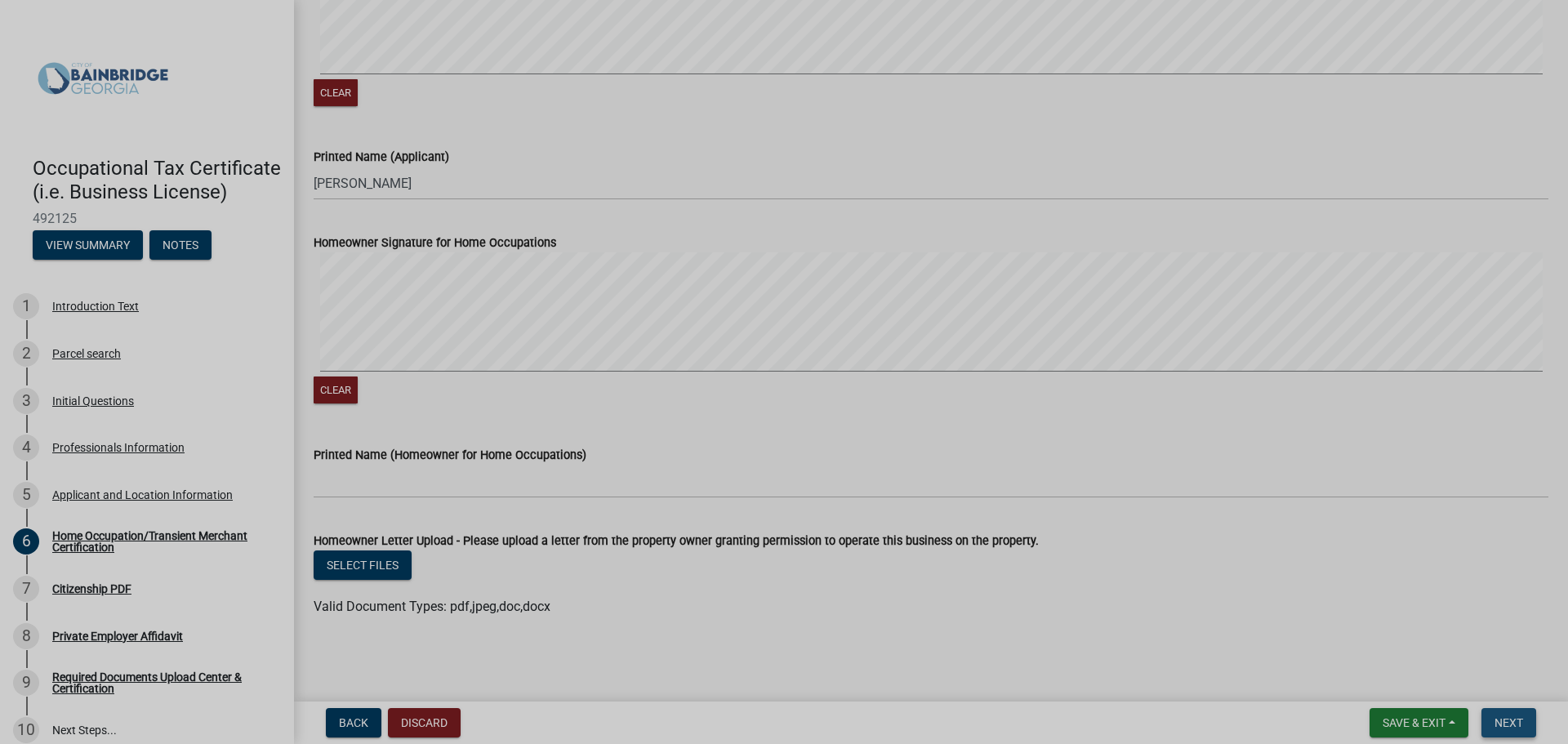
click at [1490, 724] on button "Next" at bounding box center [1510, 722] width 55 height 29
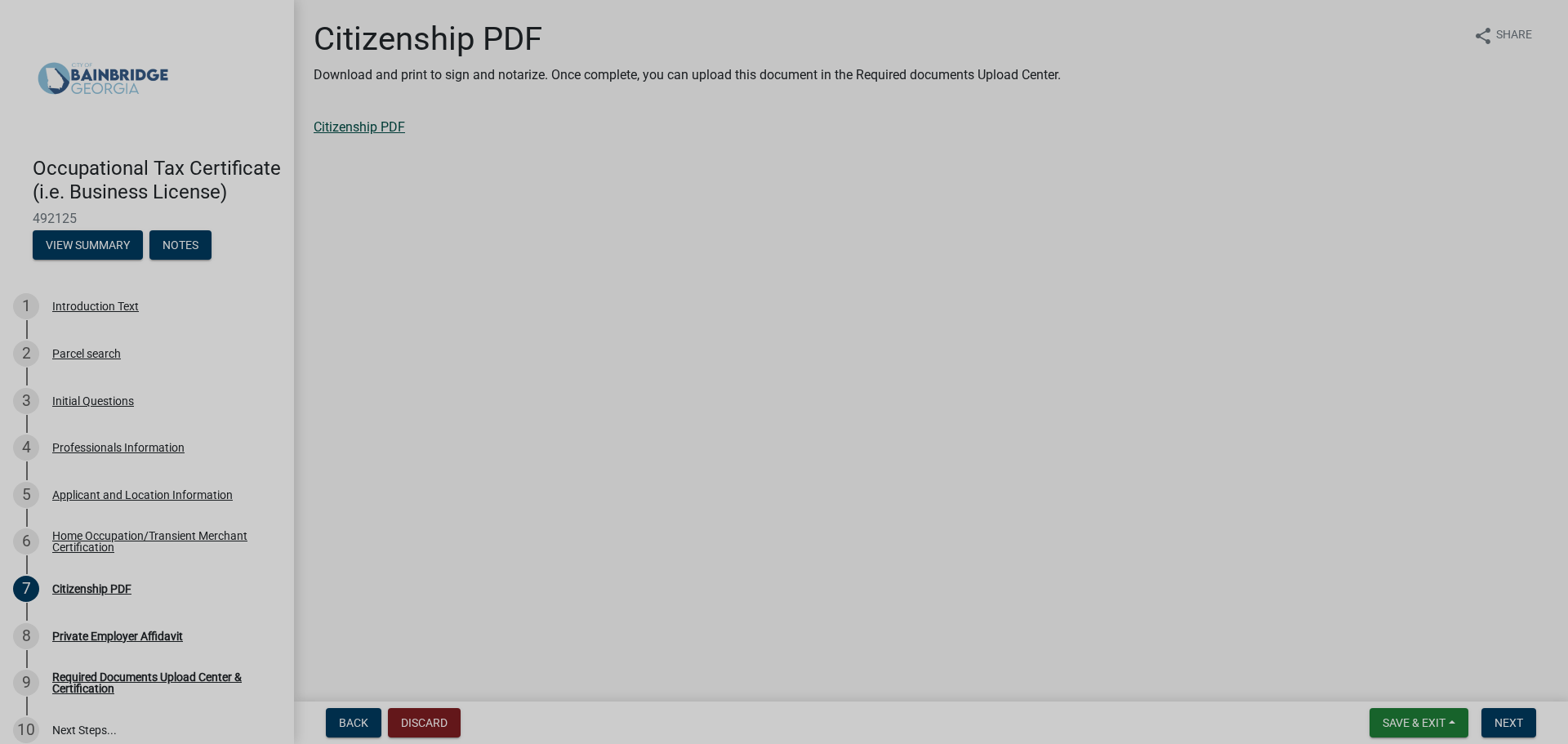
click at [381, 131] on link "Citizenship PDF" at bounding box center [360, 127] width 92 height 16
click at [346, 728] on span "Back" at bounding box center [353, 722] width 29 height 13
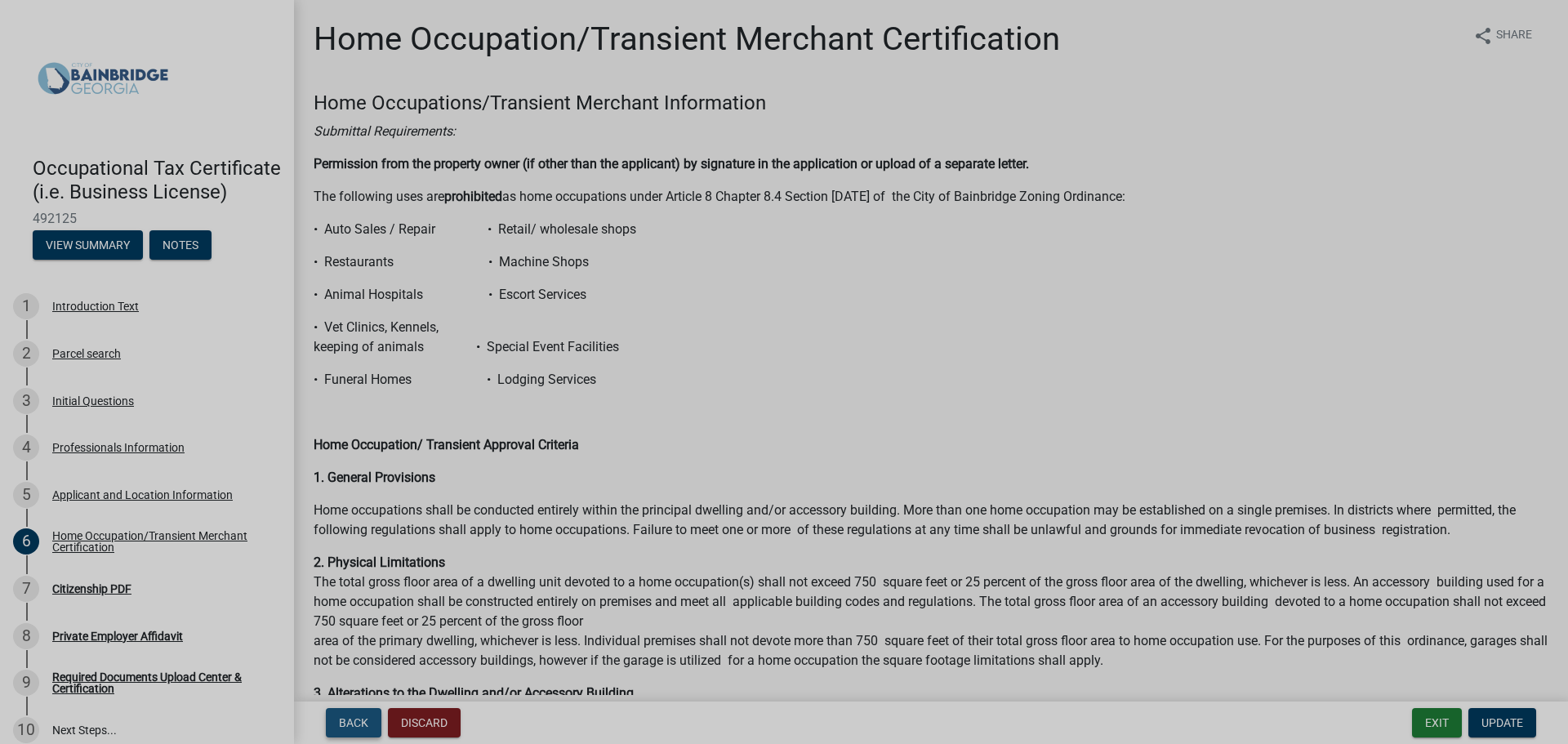
click at [346, 727] on span "Back" at bounding box center [353, 722] width 29 height 13
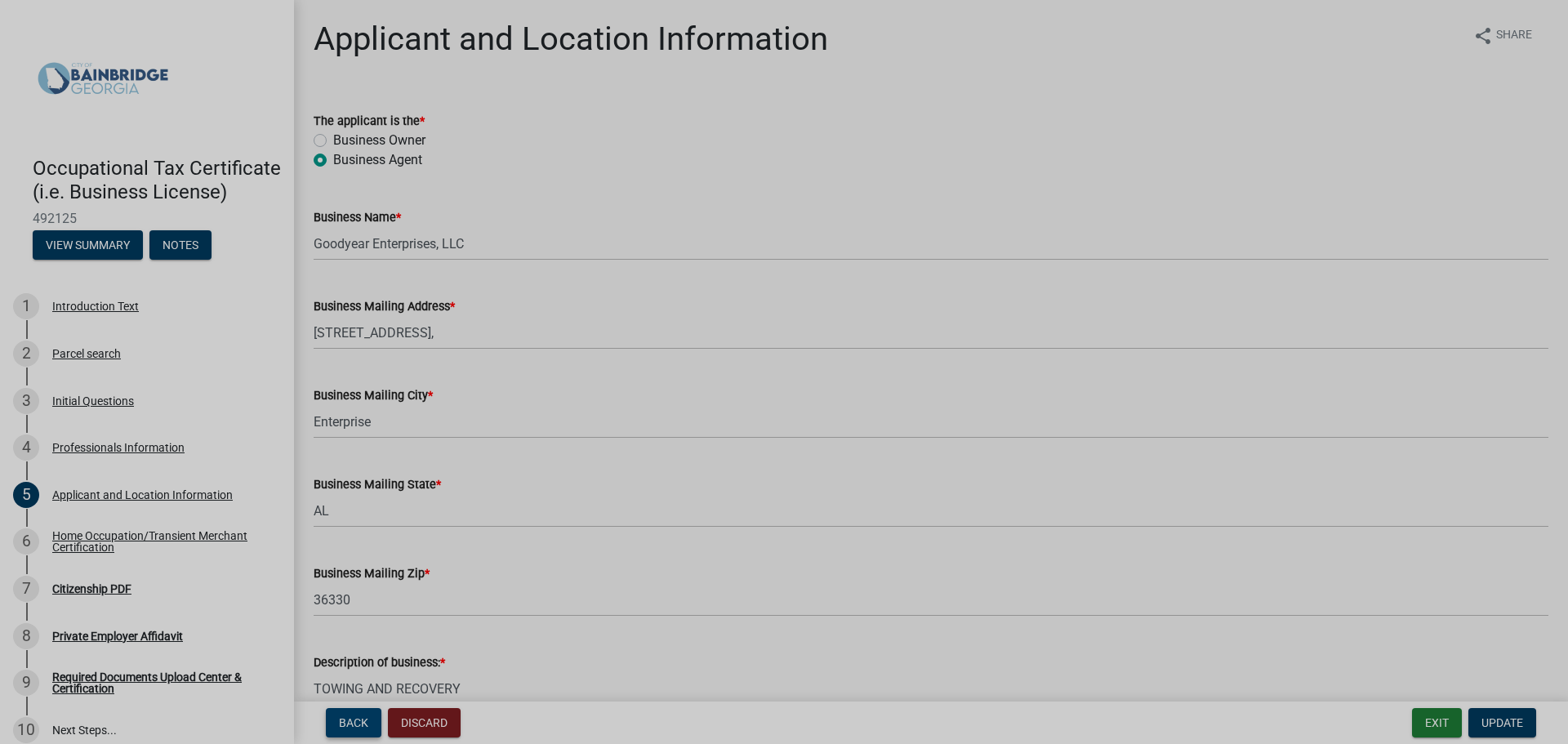
click at [346, 727] on span "Back" at bounding box center [353, 722] width 29 height 13
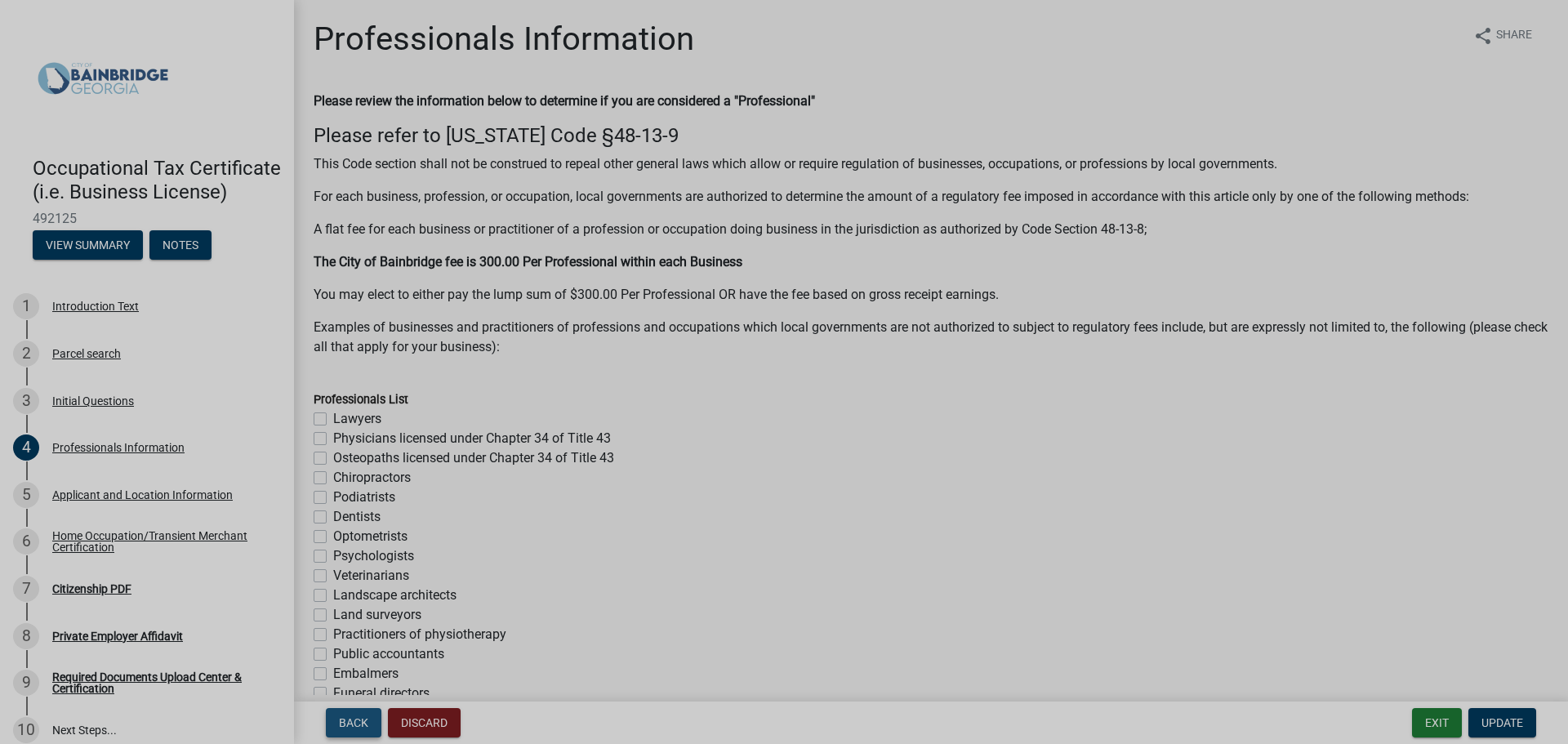
click at [346, 727] on span "Back" at bounding box center [353, 722] width 29 height 13
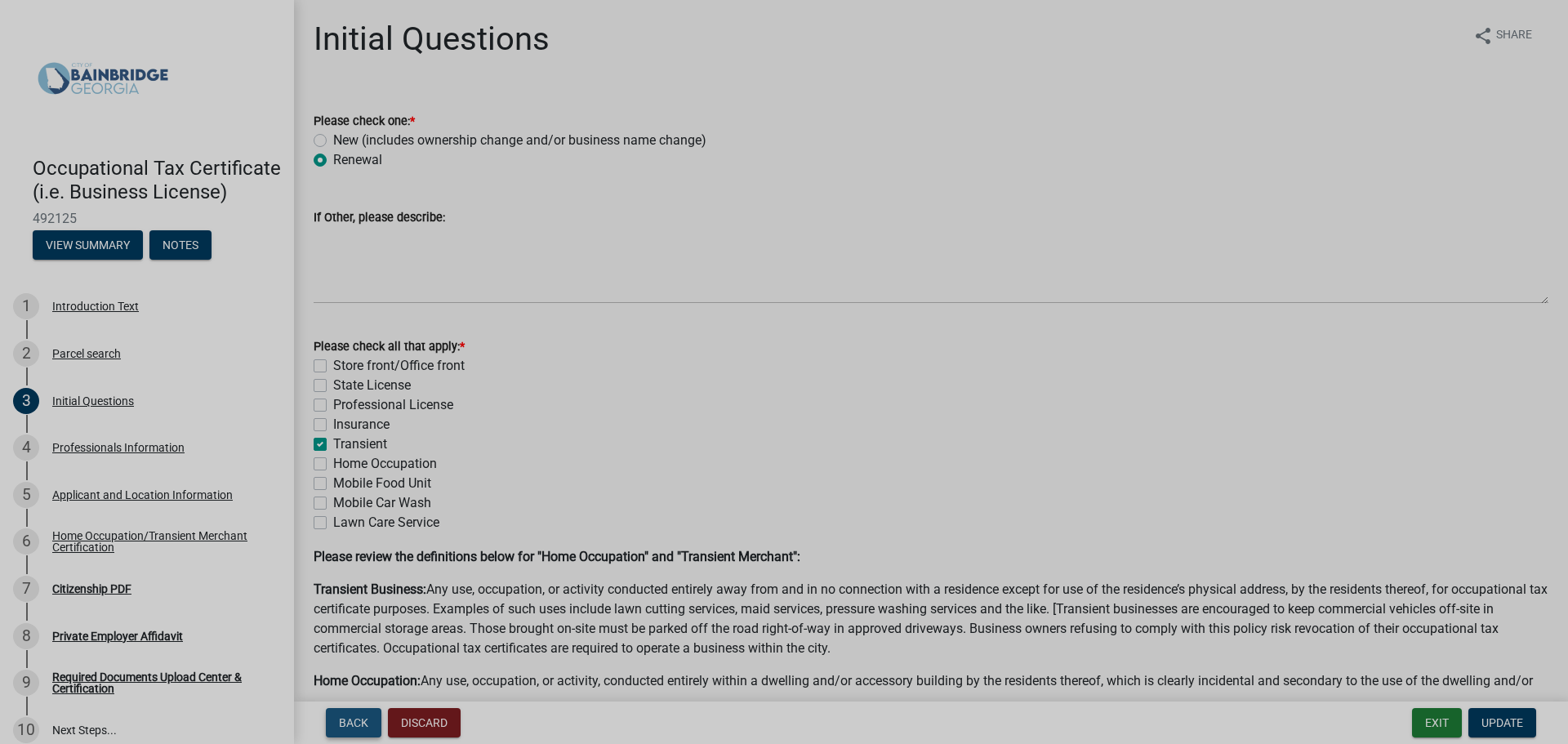
click at [346, 727] on span "Back" at bounding box center [353, 722] width 29 height 13
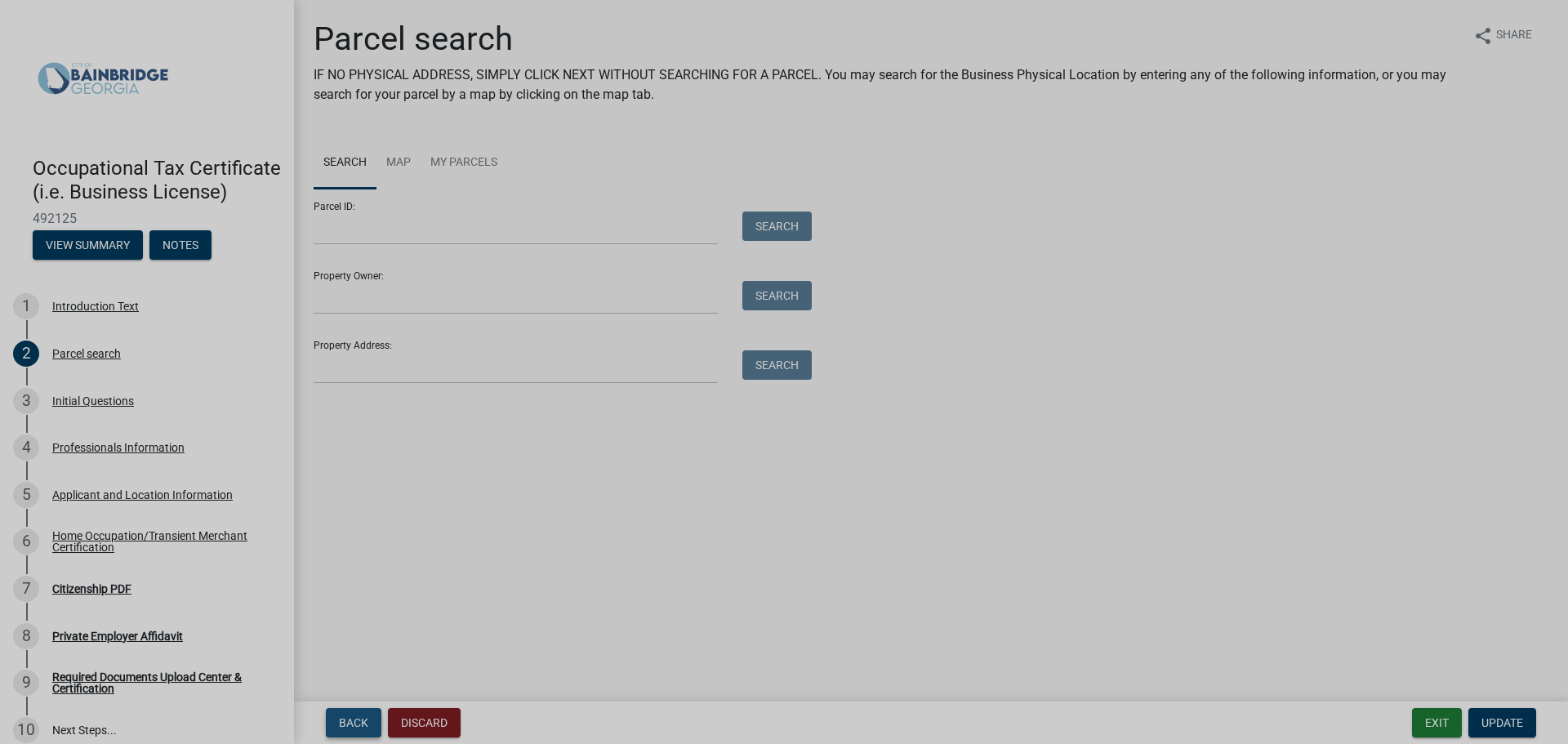
click at [346, 727] on span "Back" at bounding box center [353, 722] width 29 height 13
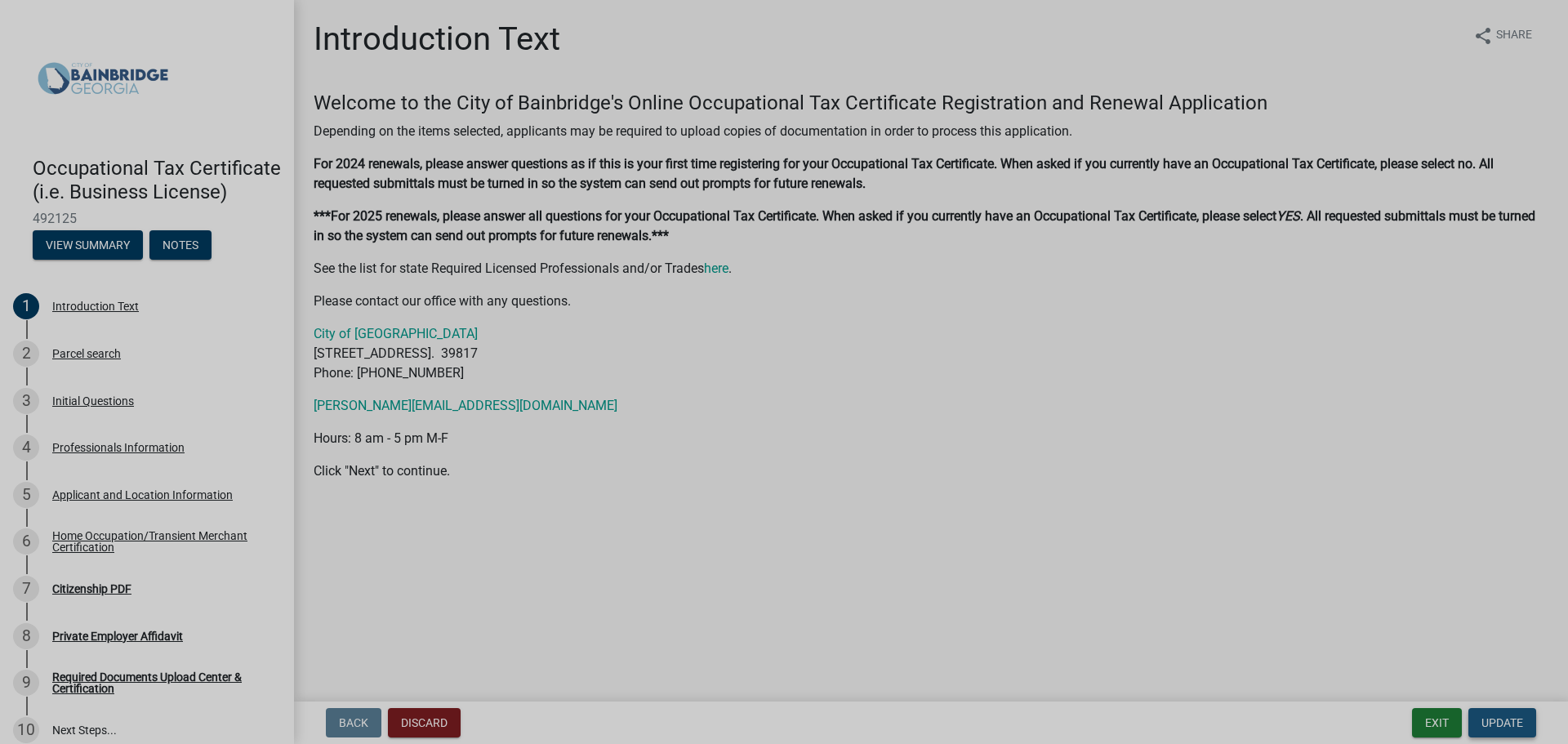
click at [1515, 726] on span "Update" at bounding box center [1503, 722] width 42 height 13
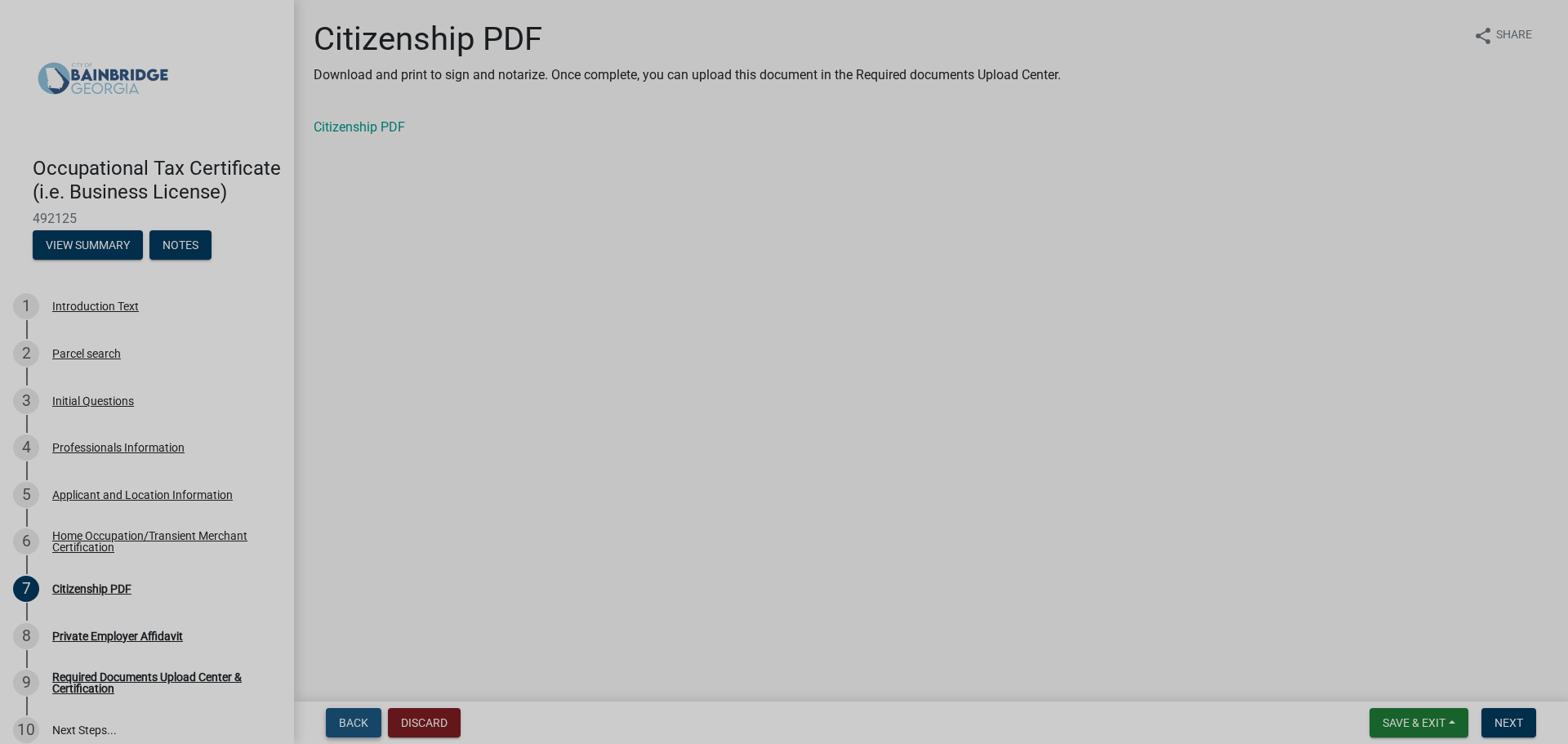
click at [366, 724] on span "Back" at bounding box center [353, 722] width 29 height 13
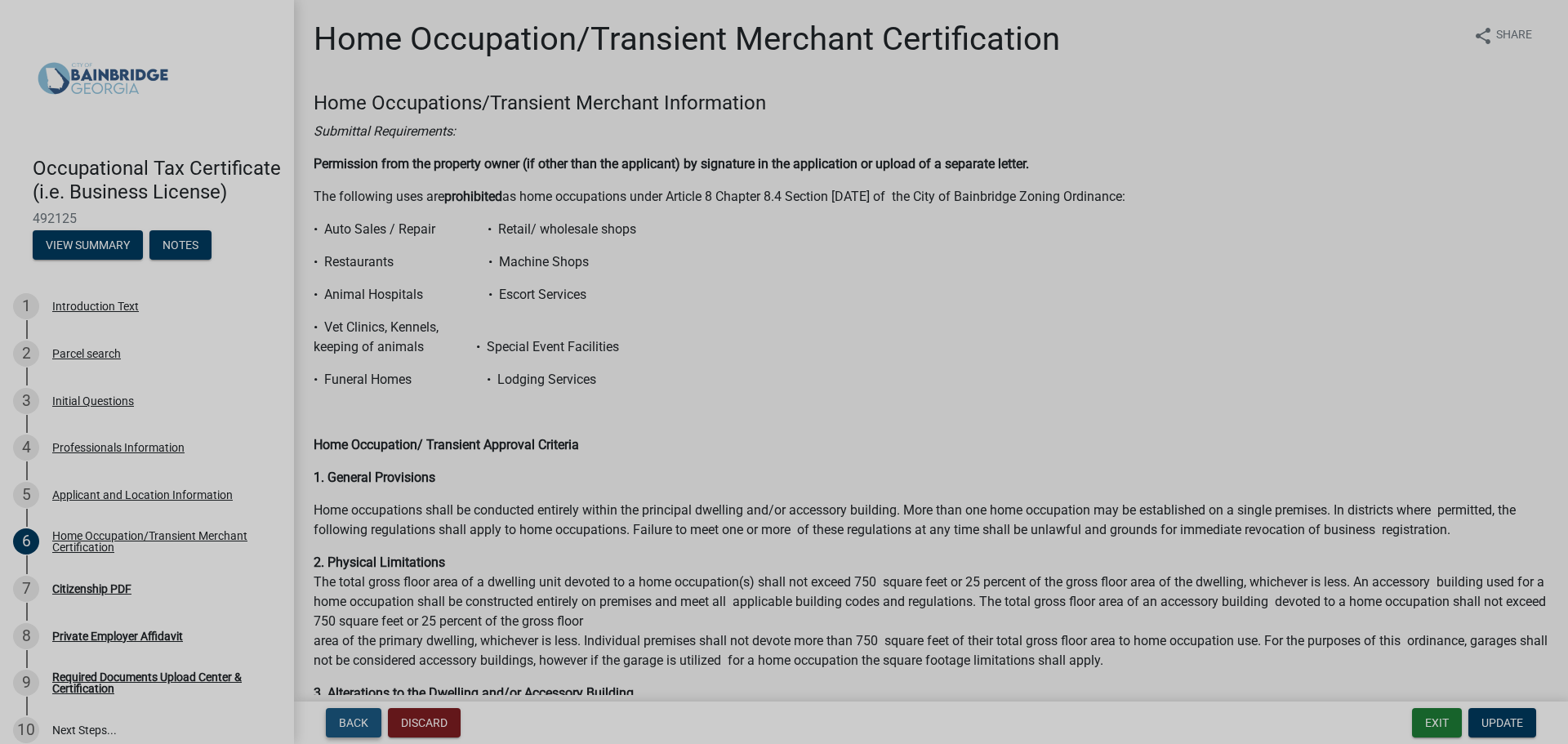
click at [366, 724] on span "Back" at bounding box center [353, 722] width 29 height 13
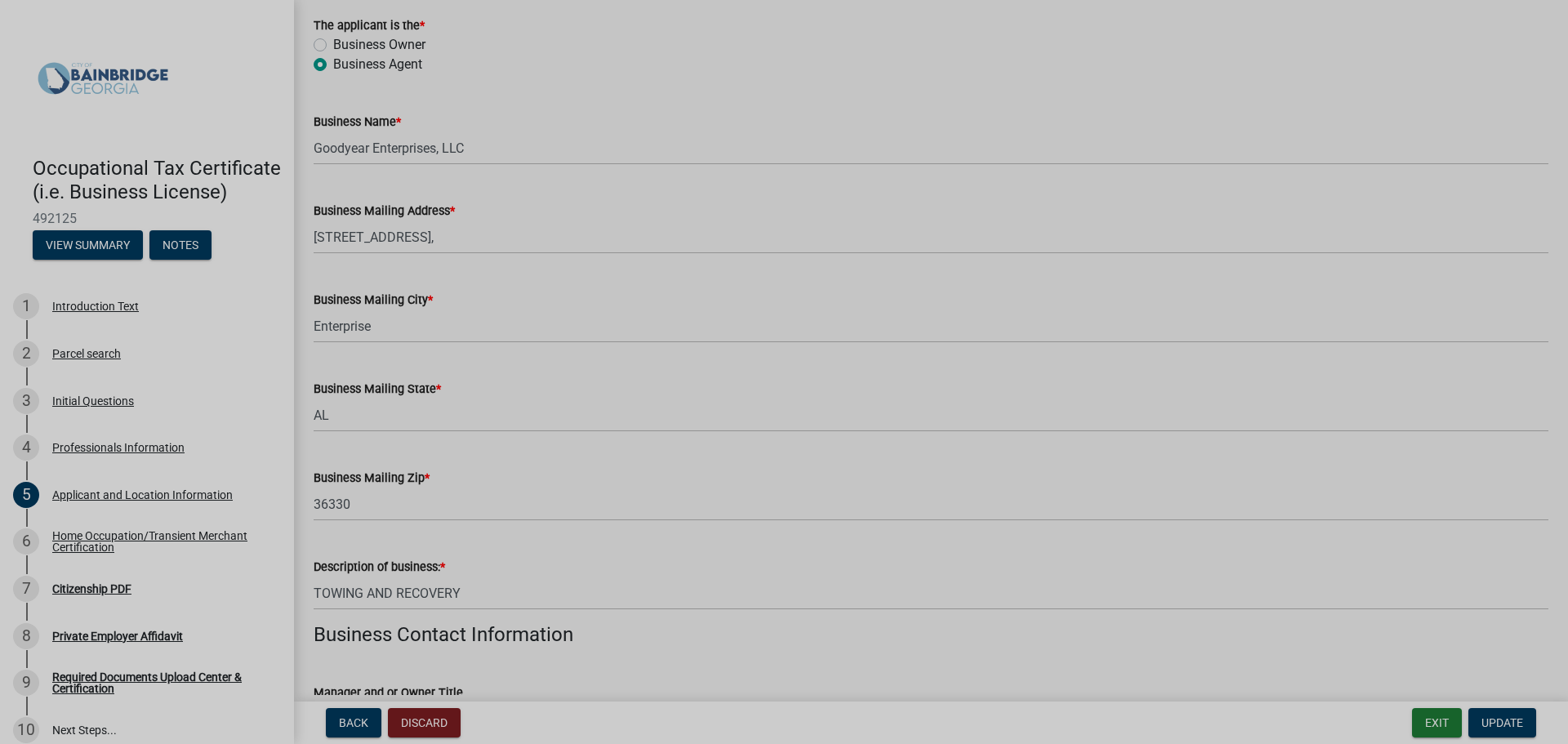
scroll to position [408, 0]
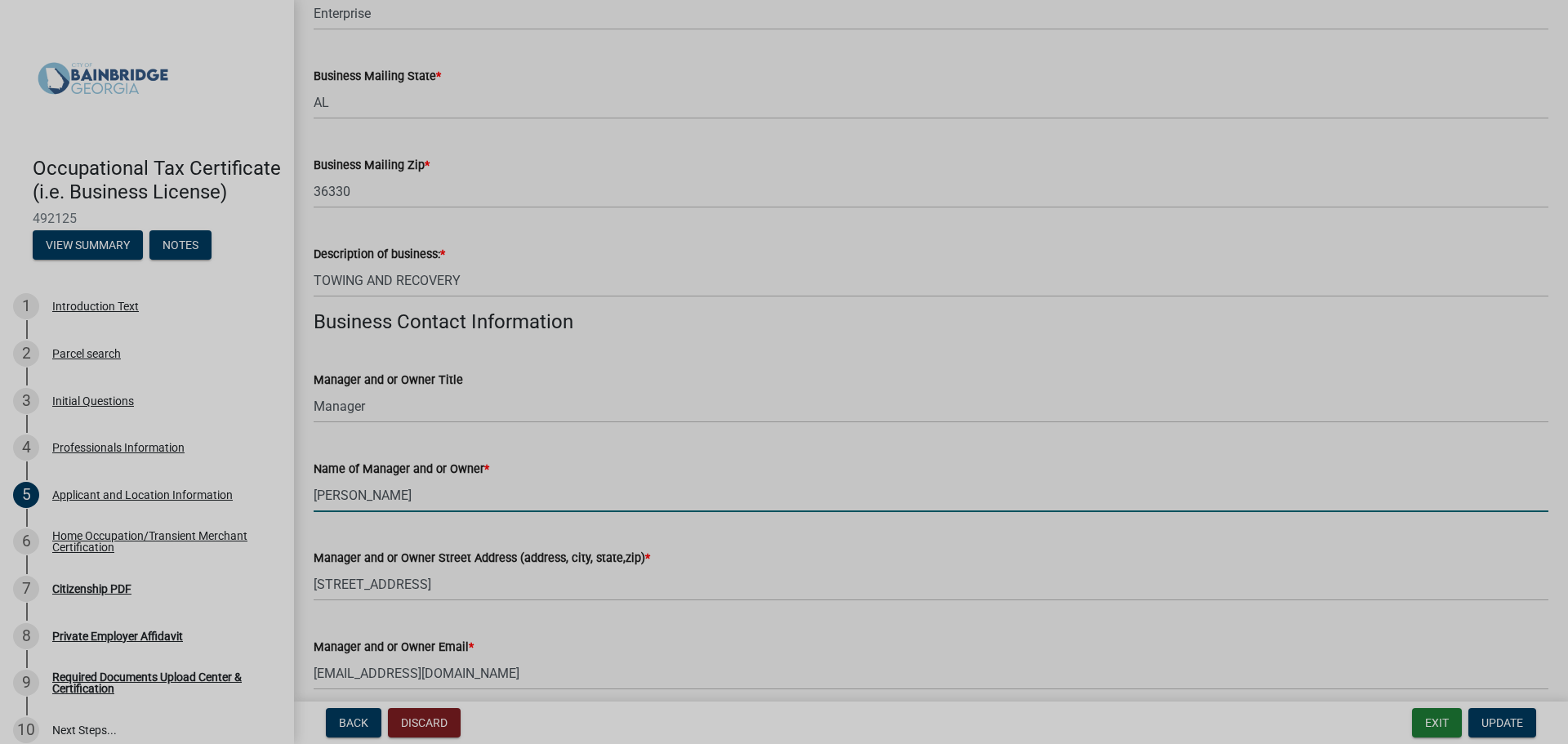
click at [463, 498] on input "[PERSON_NAME]" at bounding box center [931, 495] width 1235 height 33
drag, startPoint x: 463, startPoint y: 498, endPoint x: 314, endPoint y: 505, distance: 149.2
click at [314, 505] on input "[PERSON_NAME]" at bounding box center [931, 495] width 1235 height 33
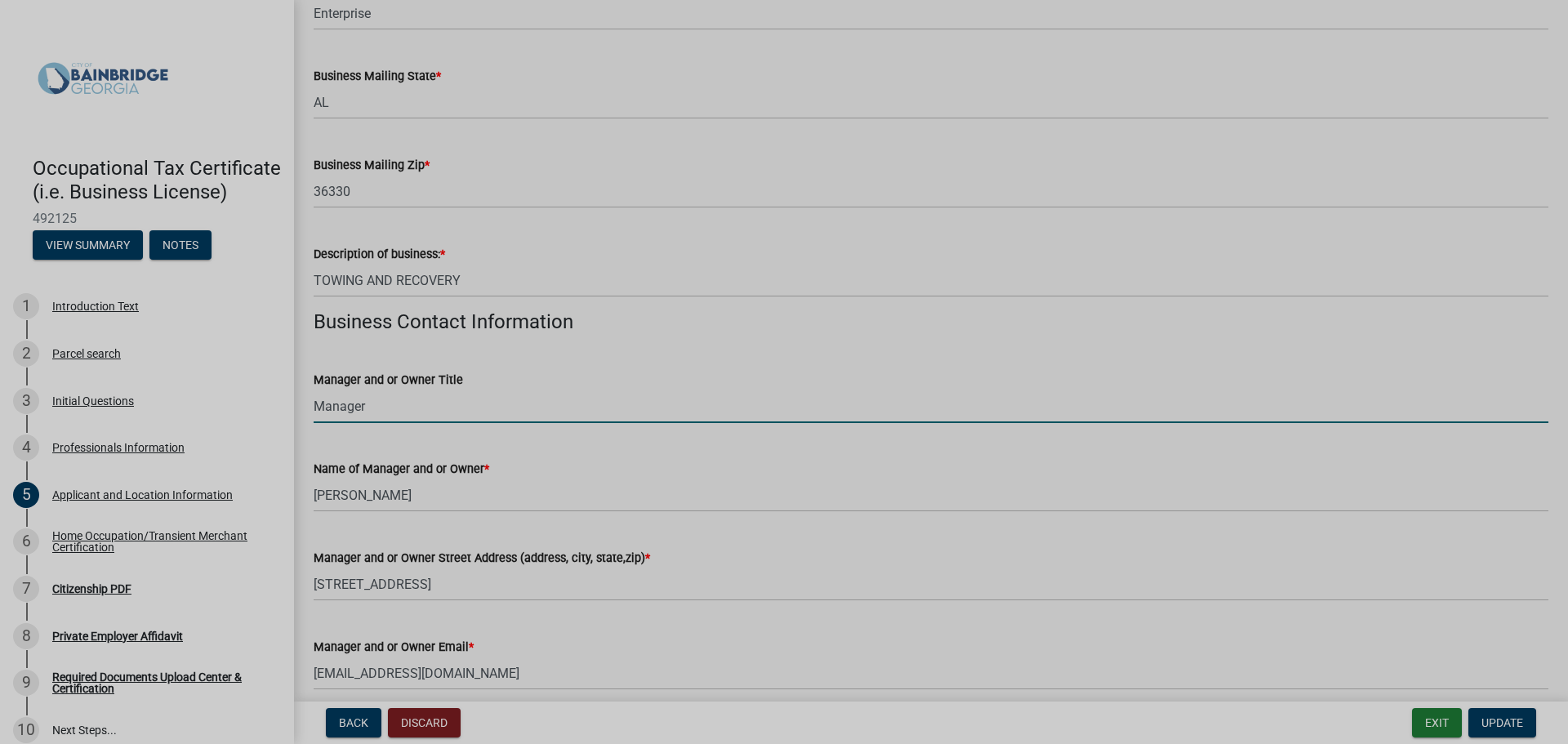
drag, startPoint x: 367, startPoint y: 413, endPoint x: 310, endPoint y: 410, distance: 57.1
click at [310, 410] on div "Manager and or Owner Title Manager" at bounding box center [930, 385] width 1259 height 76
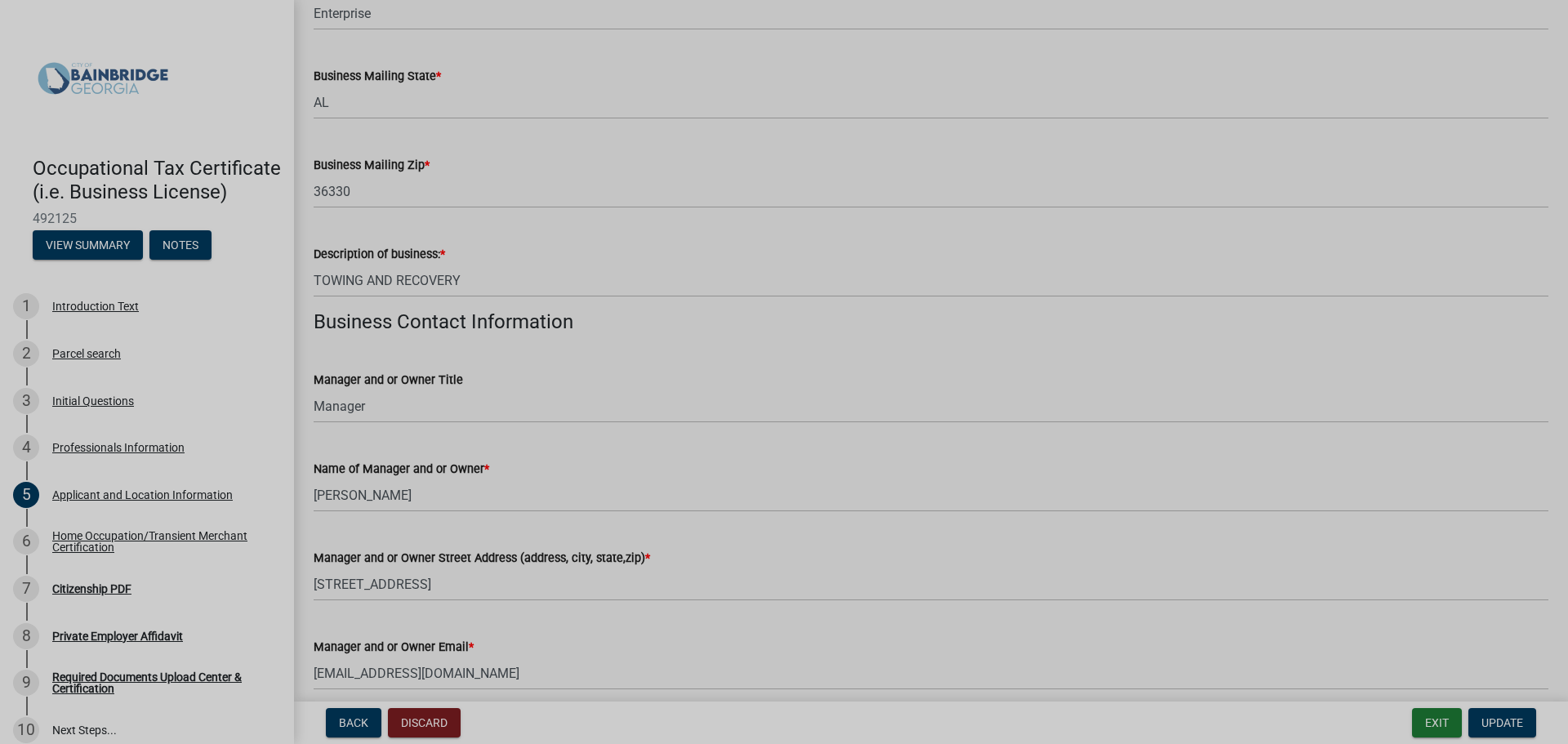
click at [786, 459] on div "Name of Manager and or Owner *" at bounding box center [931, 468] width 1235 height 19
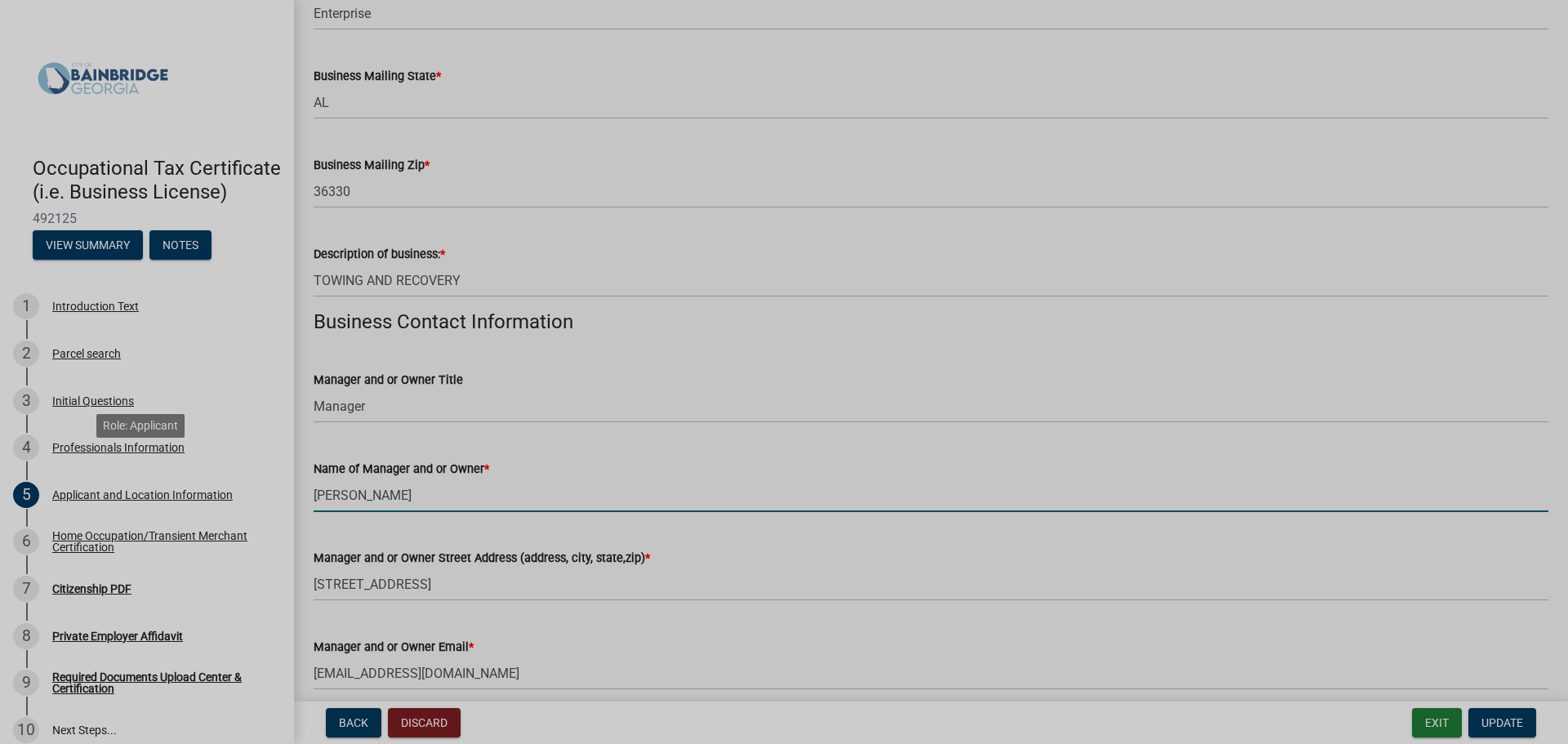
drag, startPoint x: 391, startPoint y: 496, endPoint x: 297, endPoint y: 450, distance: 104.7
click at [275, 483] on div "Occupational Tax Certificate (i.e. Business License) 492125 View Summary Notes …" at bounding box center [784, 372] width 1568 height 744
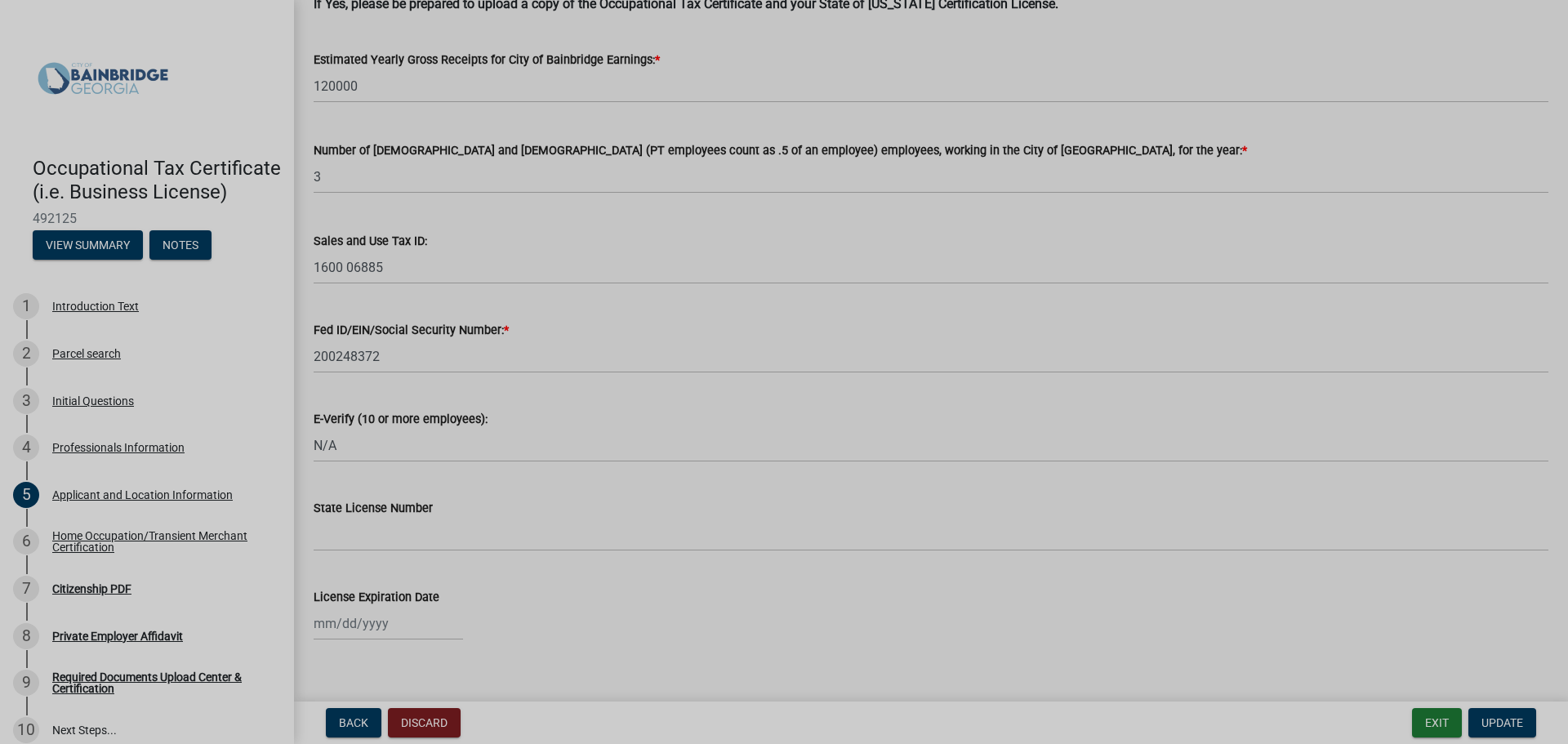
scroll to position [2023, 0]
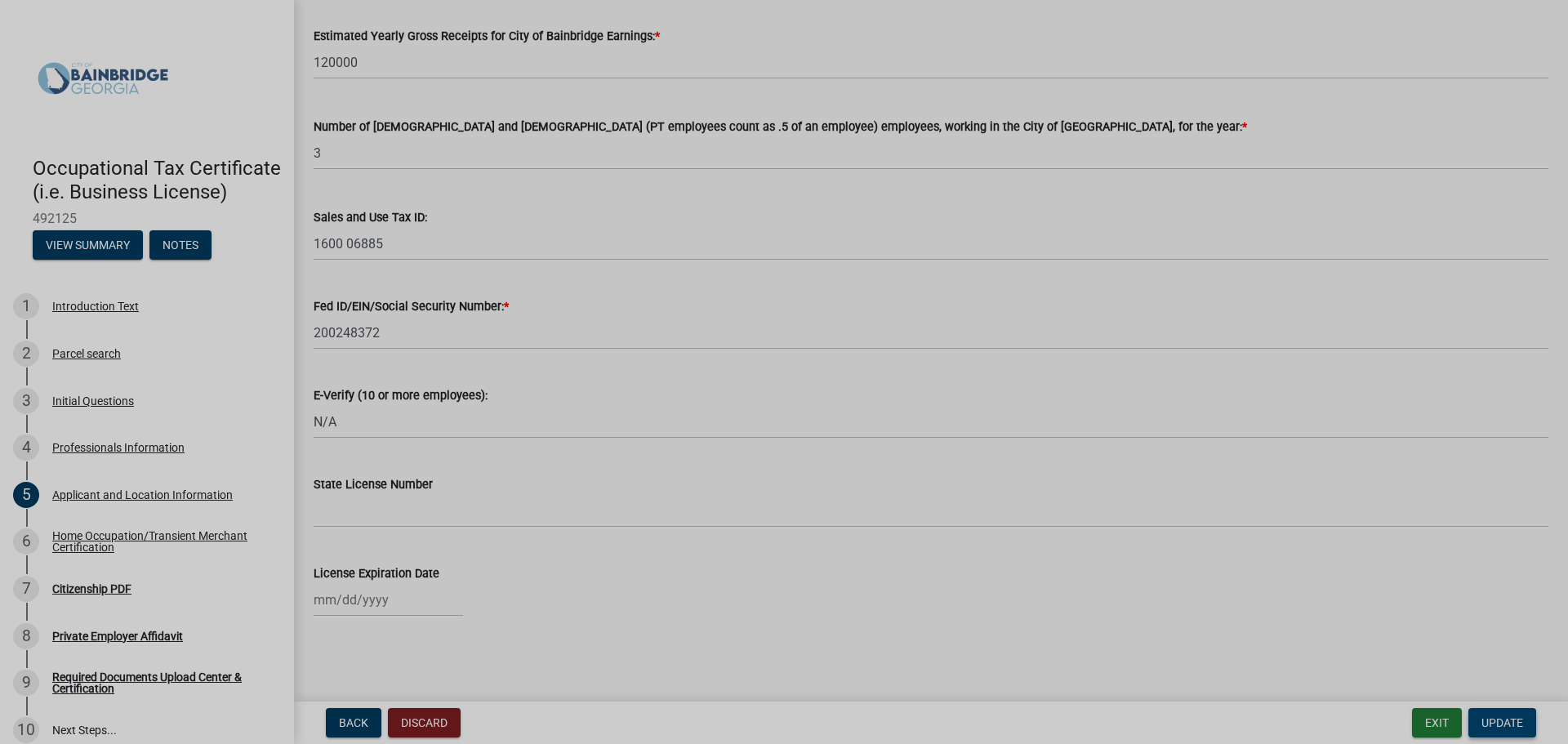
type input "[PERSON_NAME]"
click at [1494, 714] on button "Update" at bounding box center [1502, 722] width 68 height 29
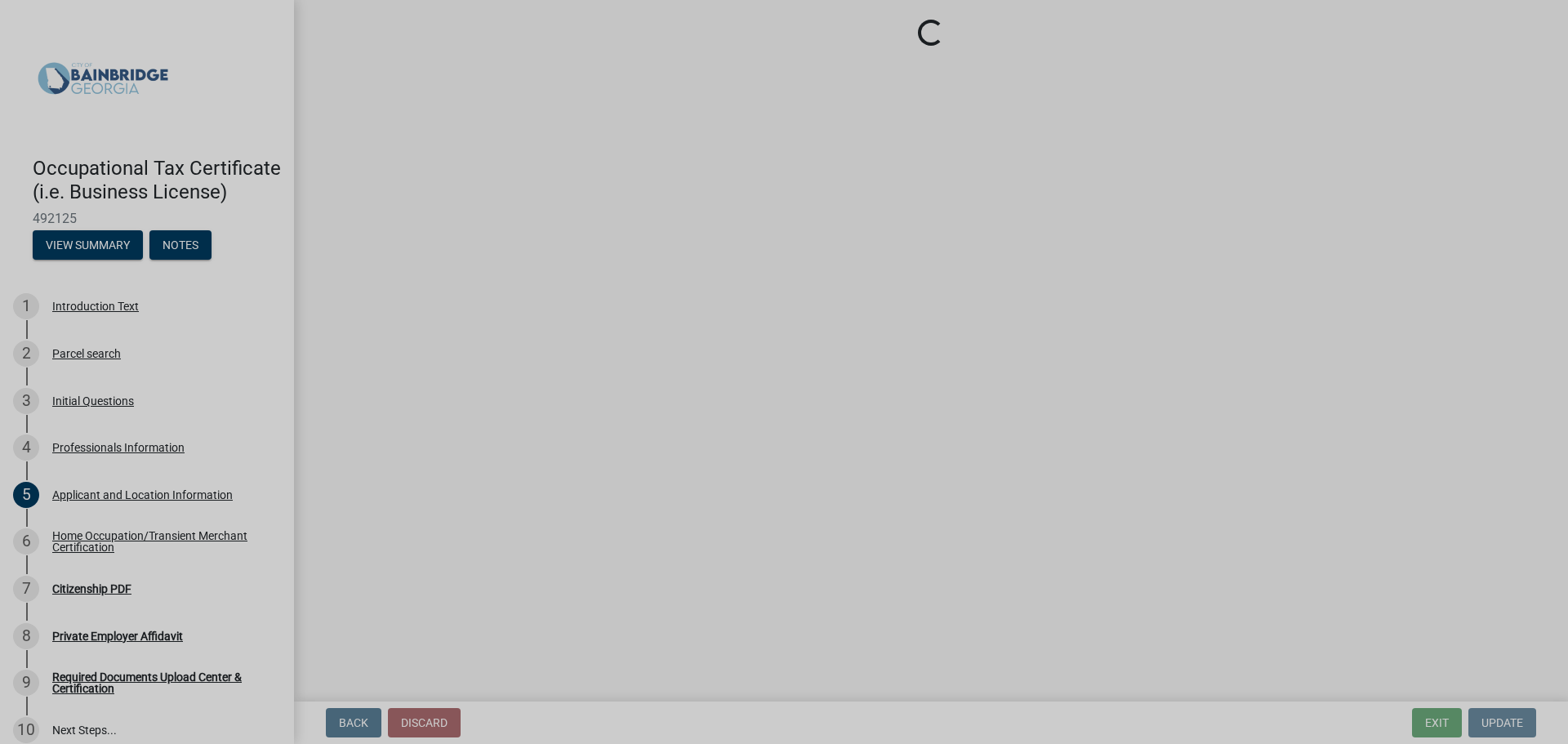
scroll to position [0, 0]
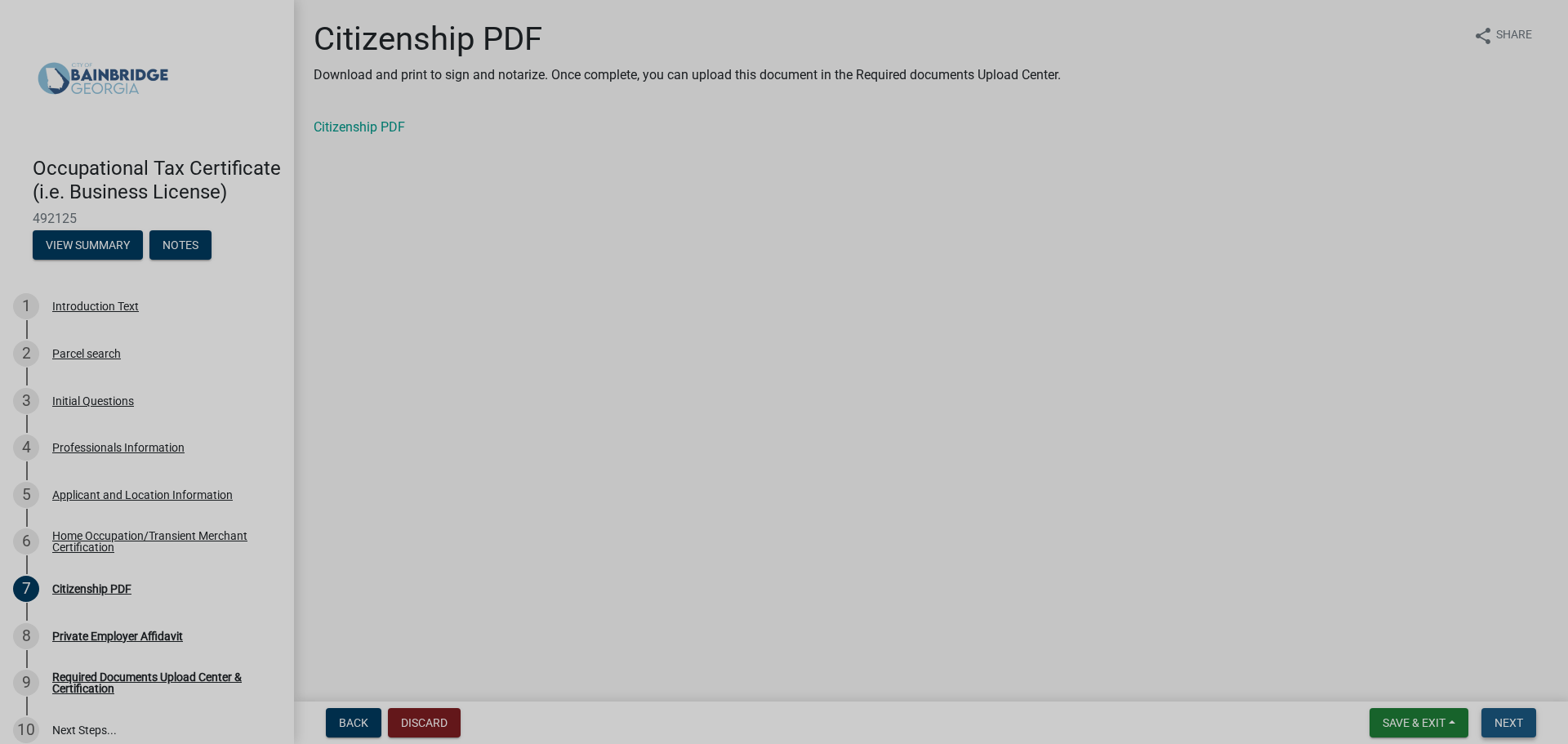
click at [1505, 712] on button "Next" at bounding box center [1510, 722] width 55 height 29
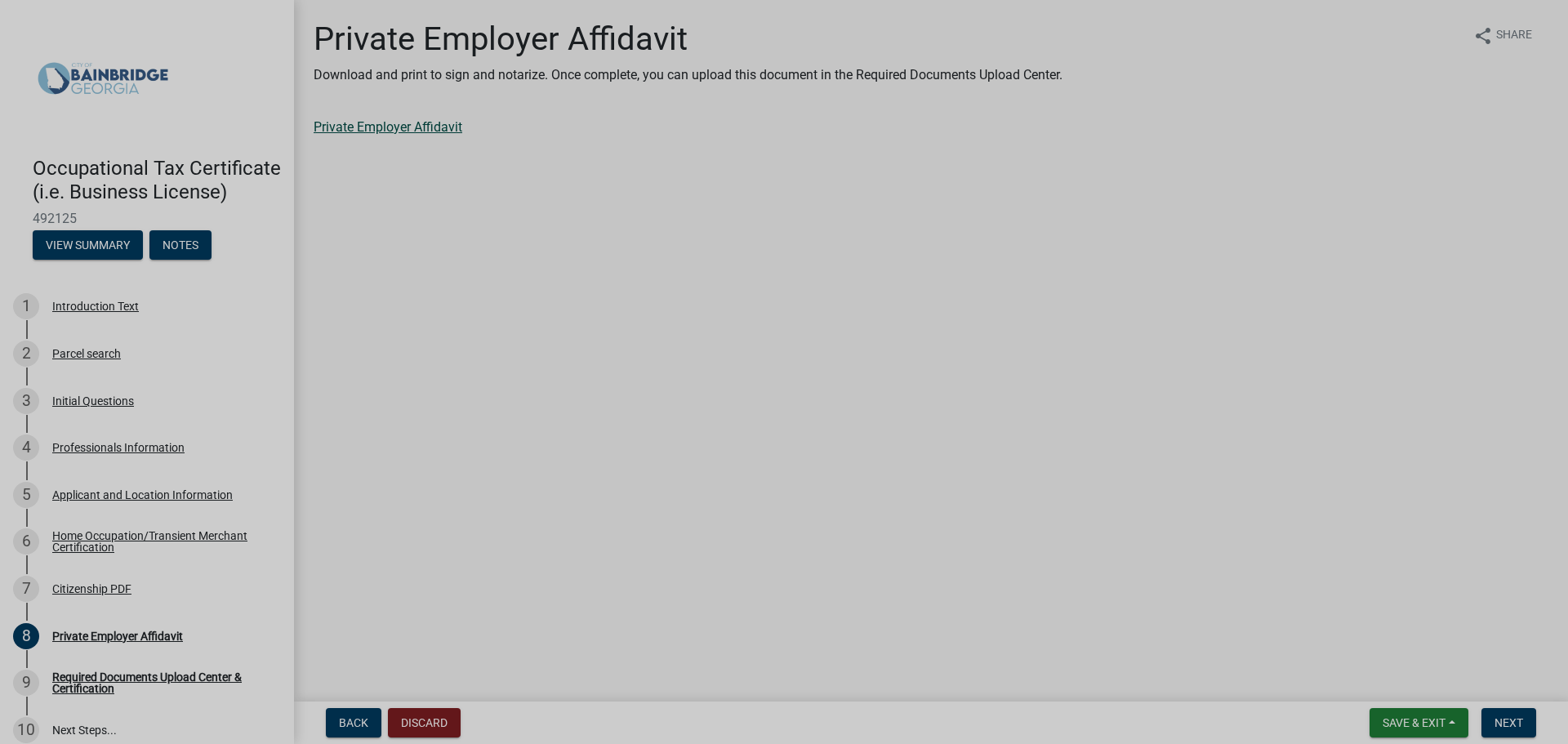
click at [405, 123] on link "Private Employer Affidavit" at bounding box center [388, 127] width 149 height 16
click at [1500, 718] on span "Next" at bounding box center [1509, 722] width 28 height 13
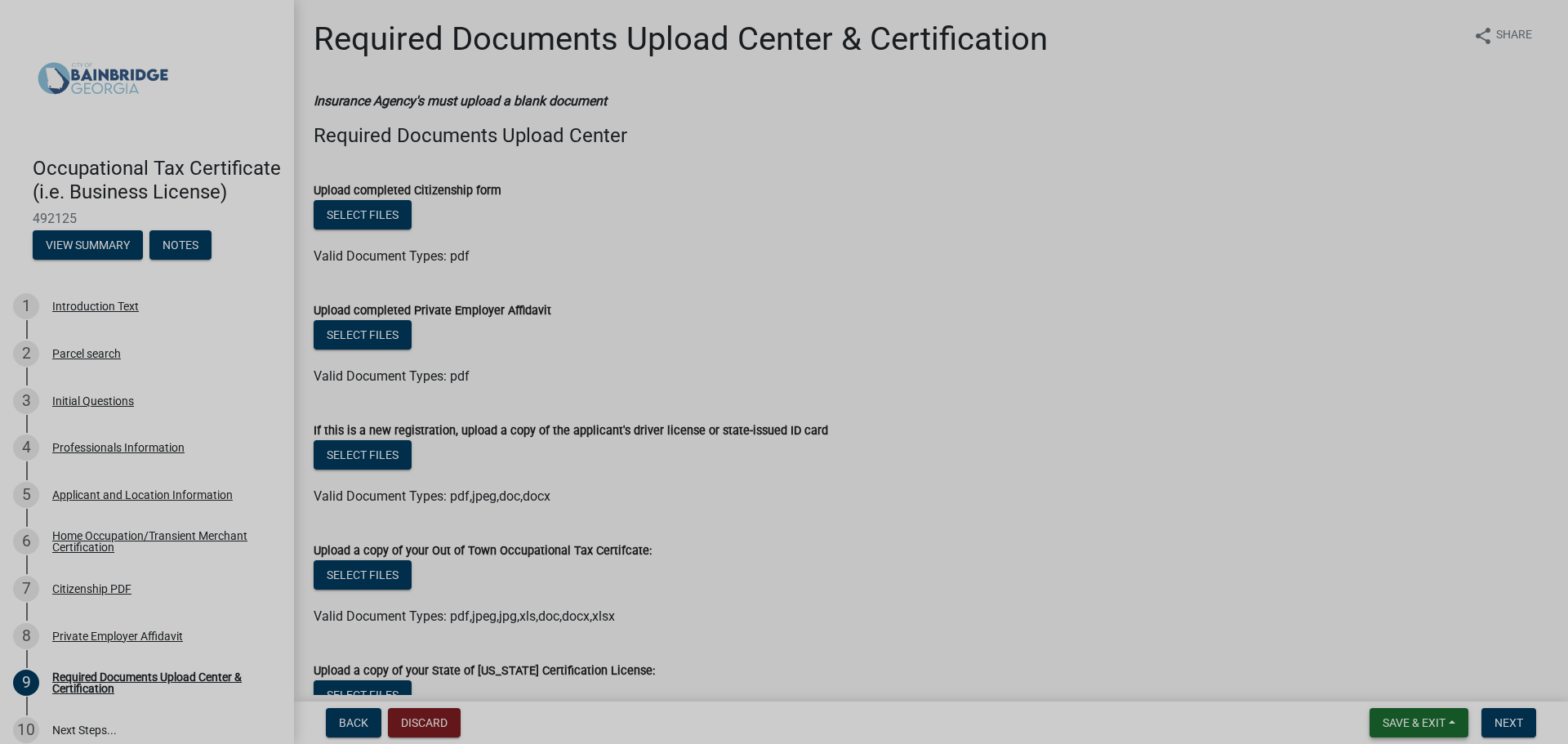
click at [1424, 724] on span "Save & Exit" at bounding box center [1414, 722] width 63 height 13
click at [1378, 682] on button "Save & Exit" at bounding box center [1403, 680] width 131 height 39
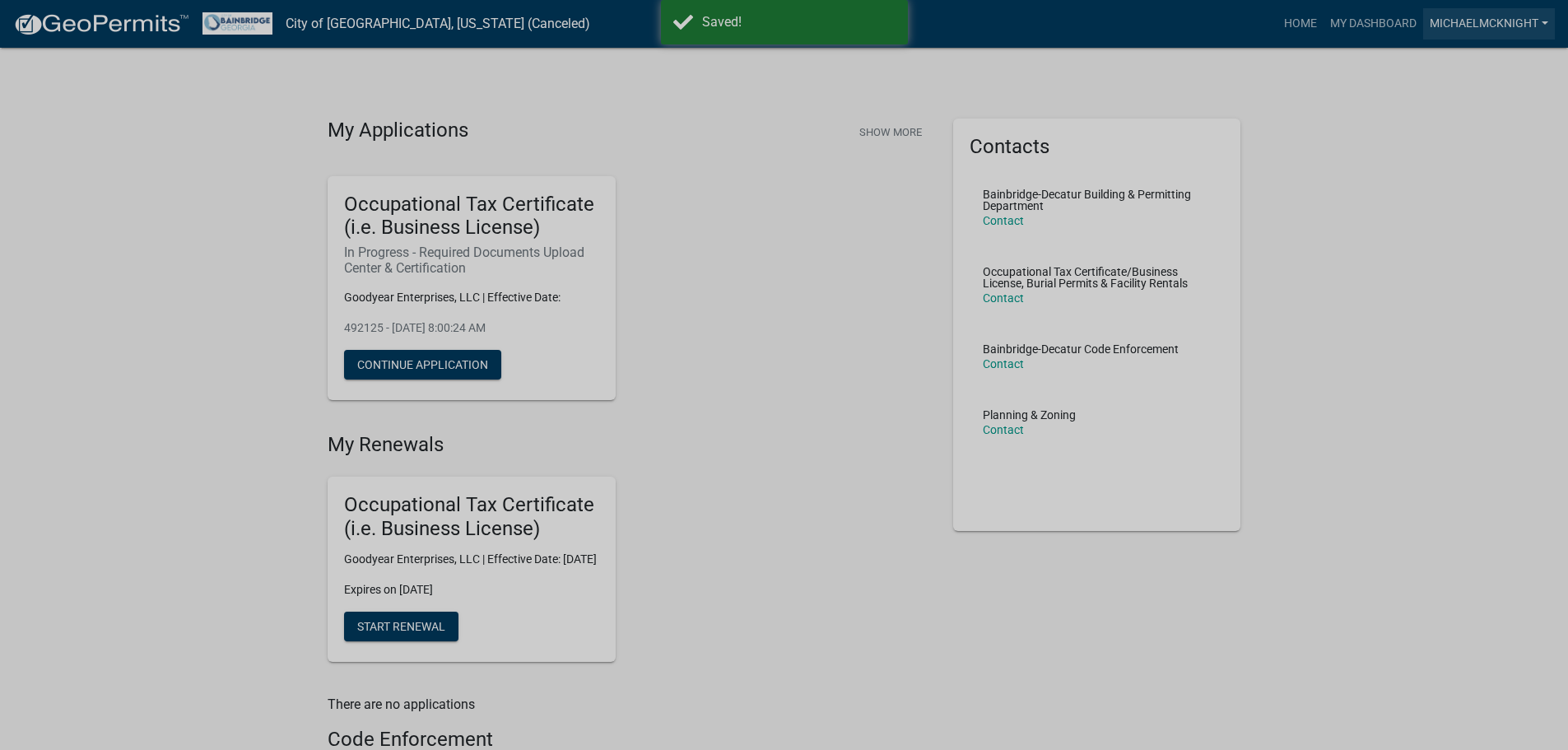
click at [1524, 18] on link "michaelmcknight" at bounding box center [1488, 24] width 132 height 31
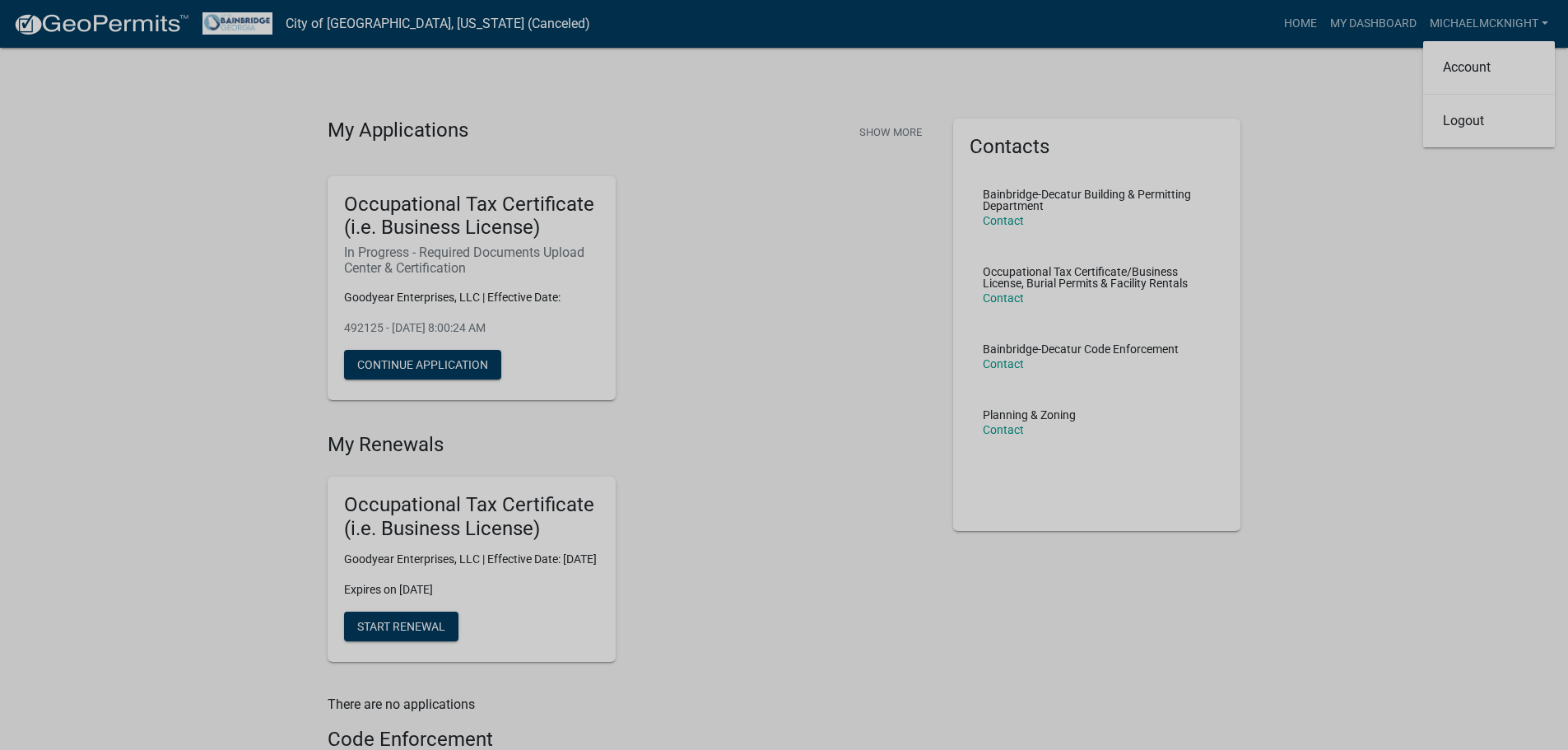
click at [1333, 67] on div "My Applications Show More Occupational Tax Certificate (i.e. Business License) …" at bounding box center [784, 559] width 1568 height 1119
